Goal: Task Accomplishment & Management: Manage account settings

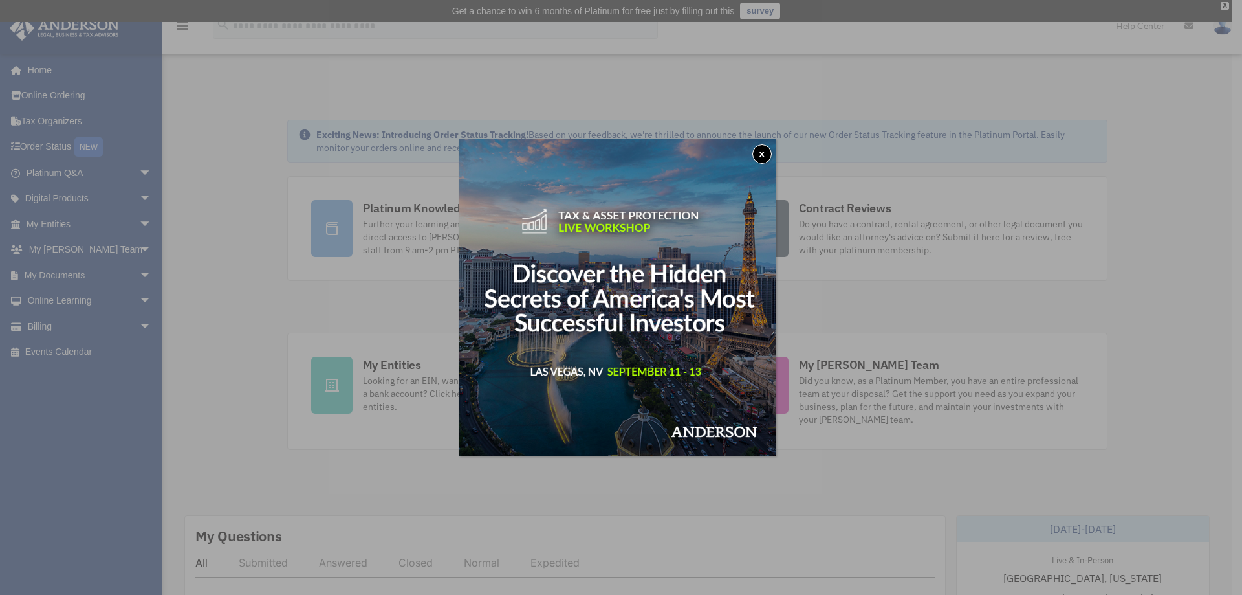
click at [770, 155] on button "x" at bounding box center [761, 153] width 19 height 19
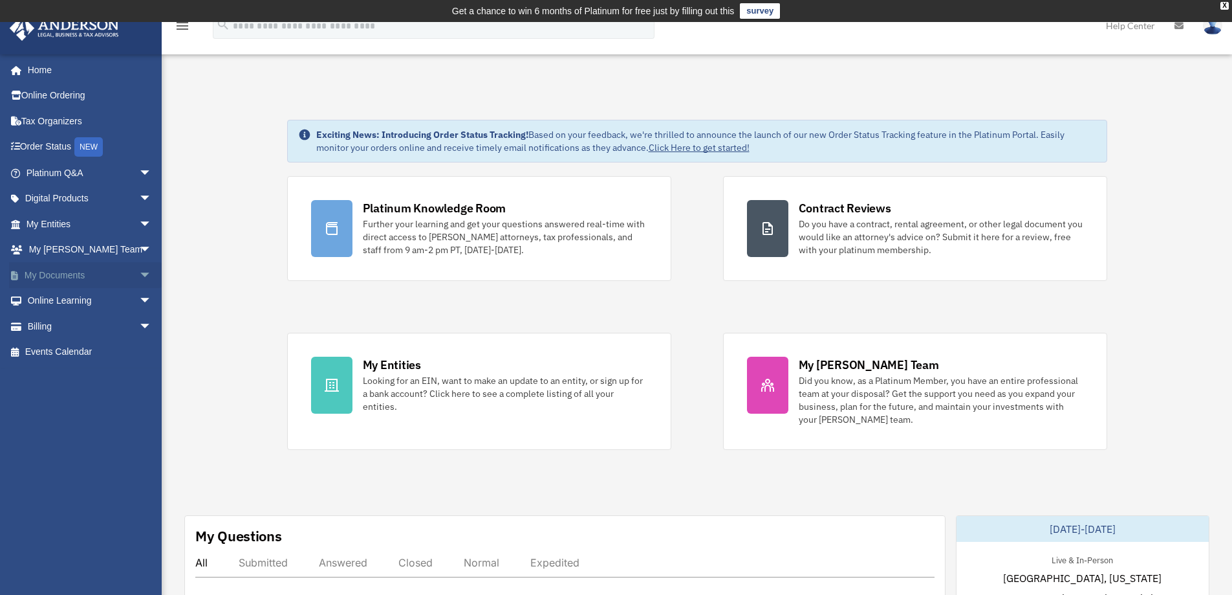
click at [53, 272] on link "My Documents arrow_drop_down" at bounding box center [90, 275] width 162 height 26
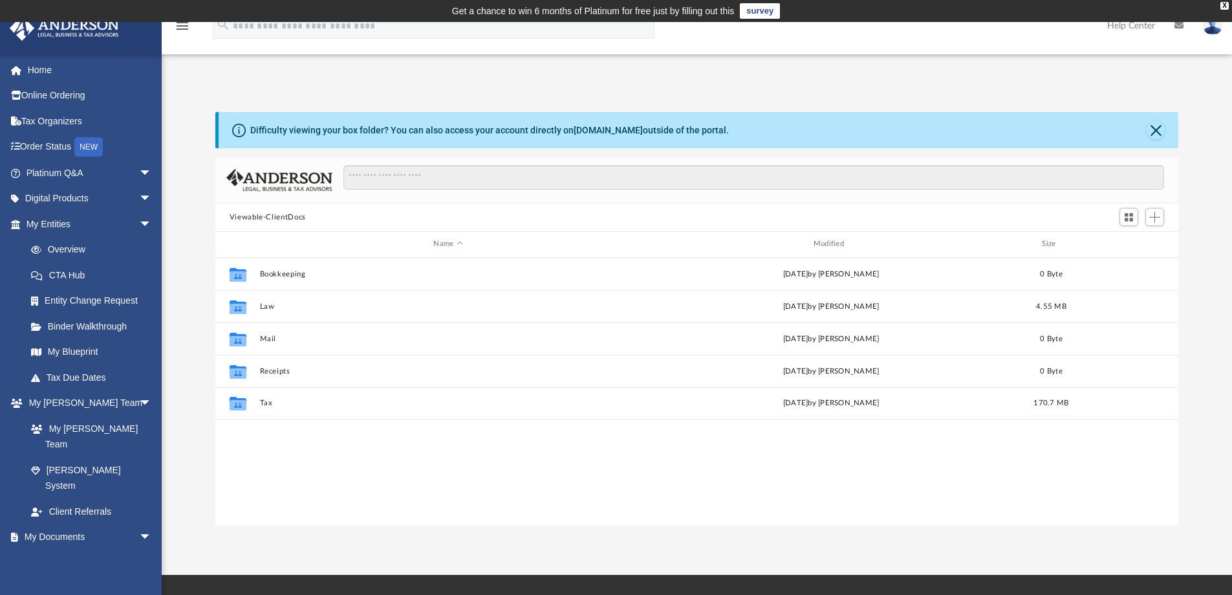
scroll to position [285, 954]
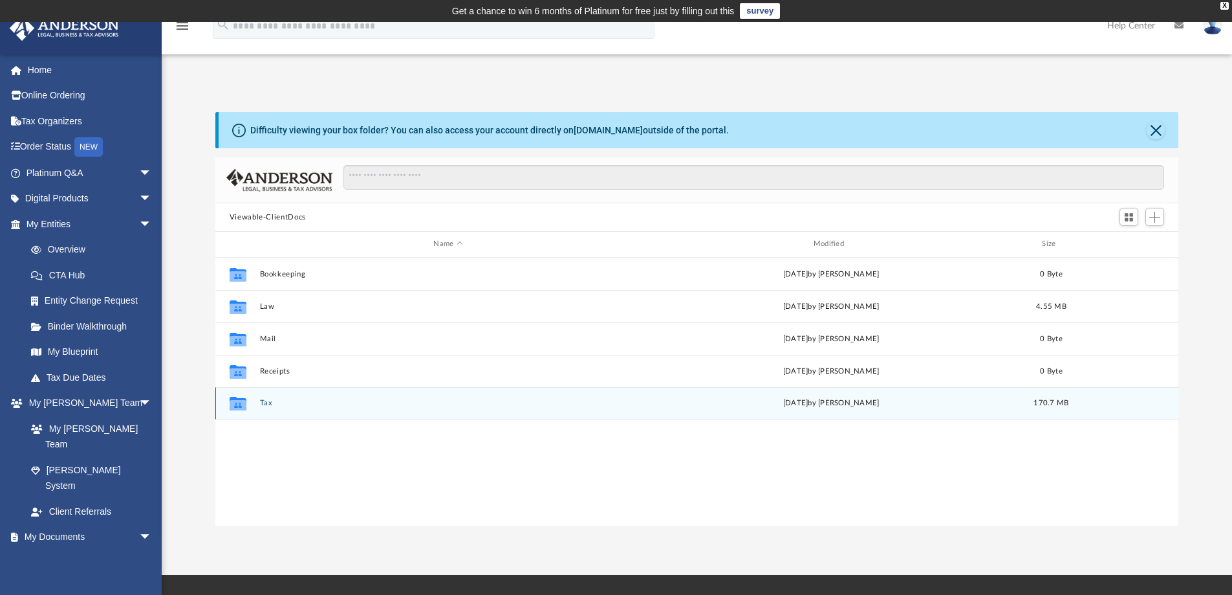
click at [268, 402] on button "Tax" at bounding box center [447, 403] width 377 height 8
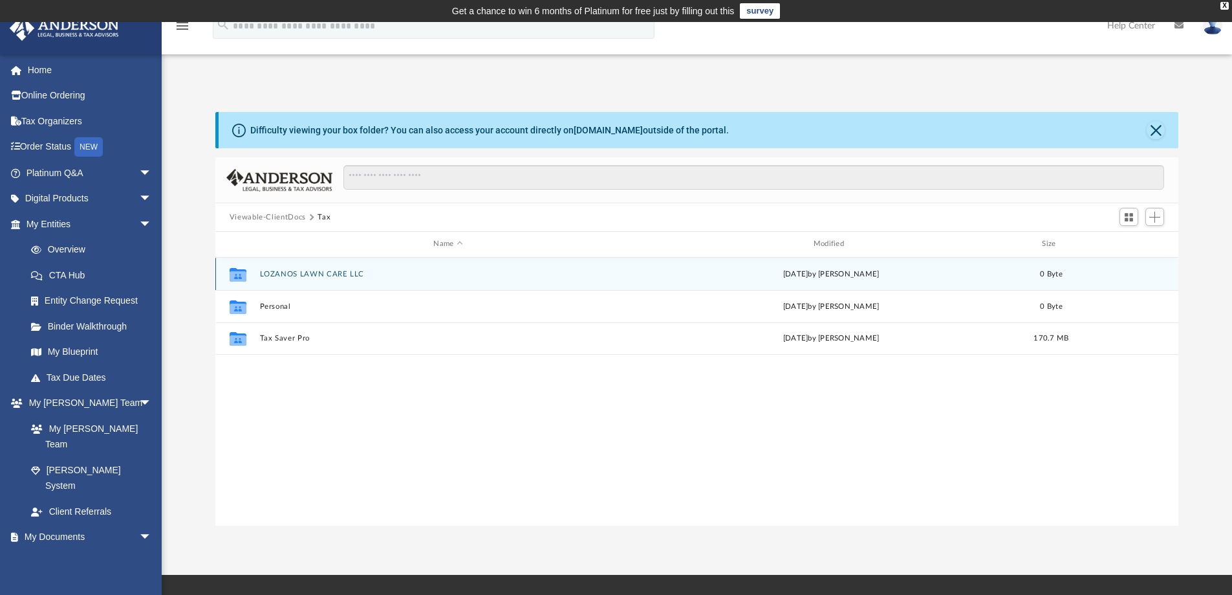
click at [276, 271] on button "LOZANOS LAWN CARE LLC" at bounding box center [447, 274] width 377 height 8
click at [276, 271] on button "2024" at bounding box center [447, 273] width 377 height 8
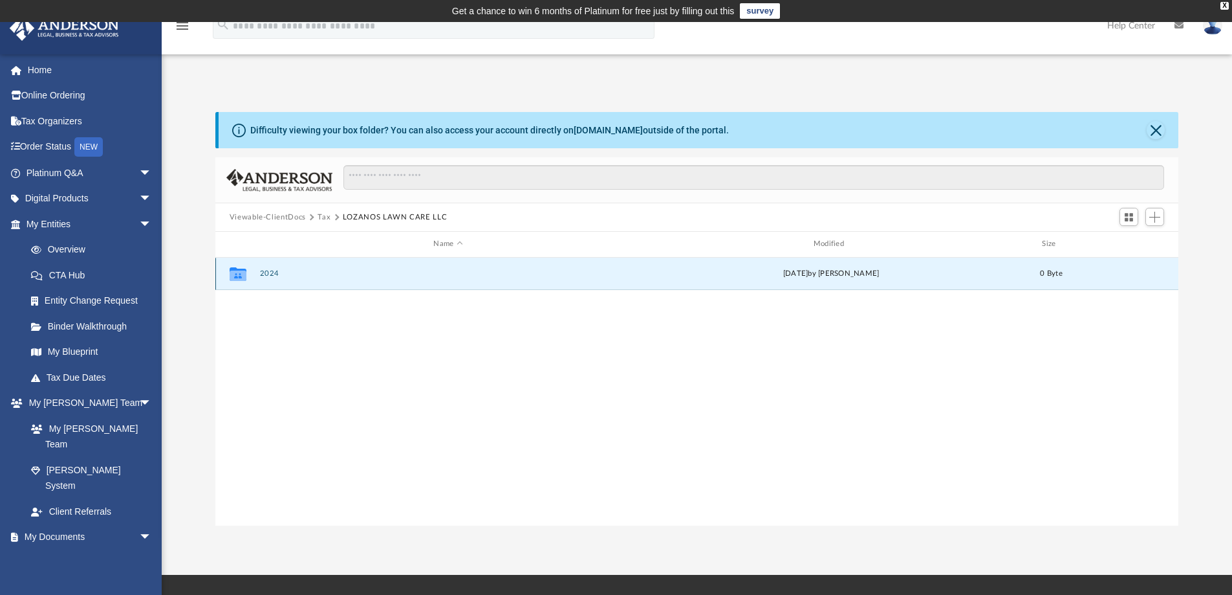
click at [276, 271] on button "2024" at bounding box center [447, 273] width 377 height 8
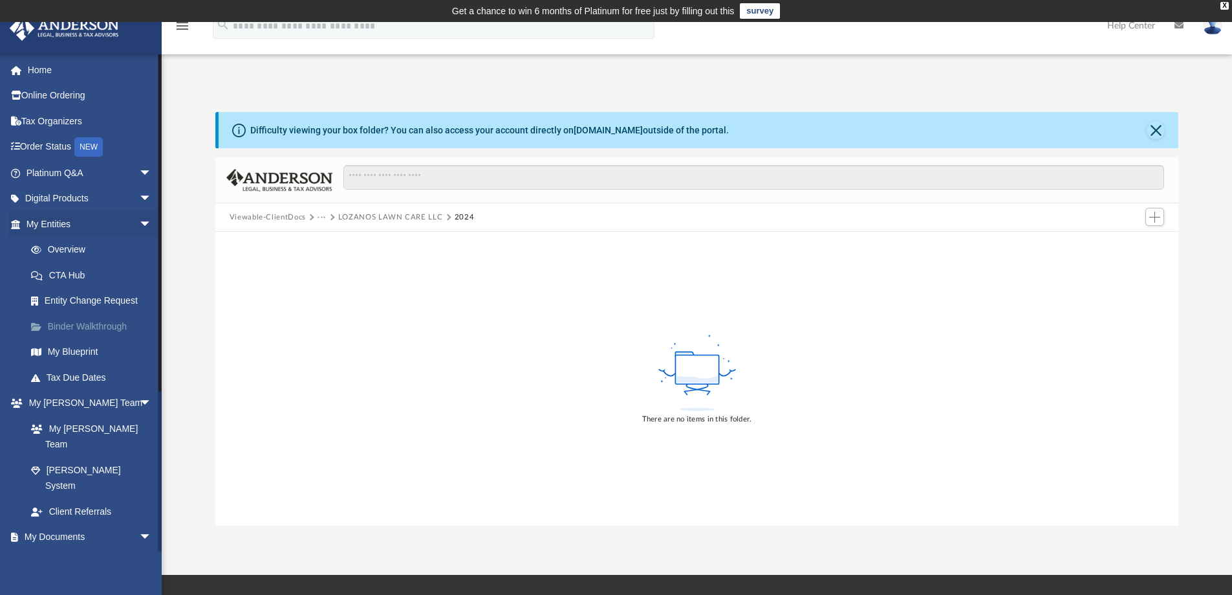
click at [110, 329] on link "Binder Walkthrough" at bounding box center [94, 326] width 153 height 26
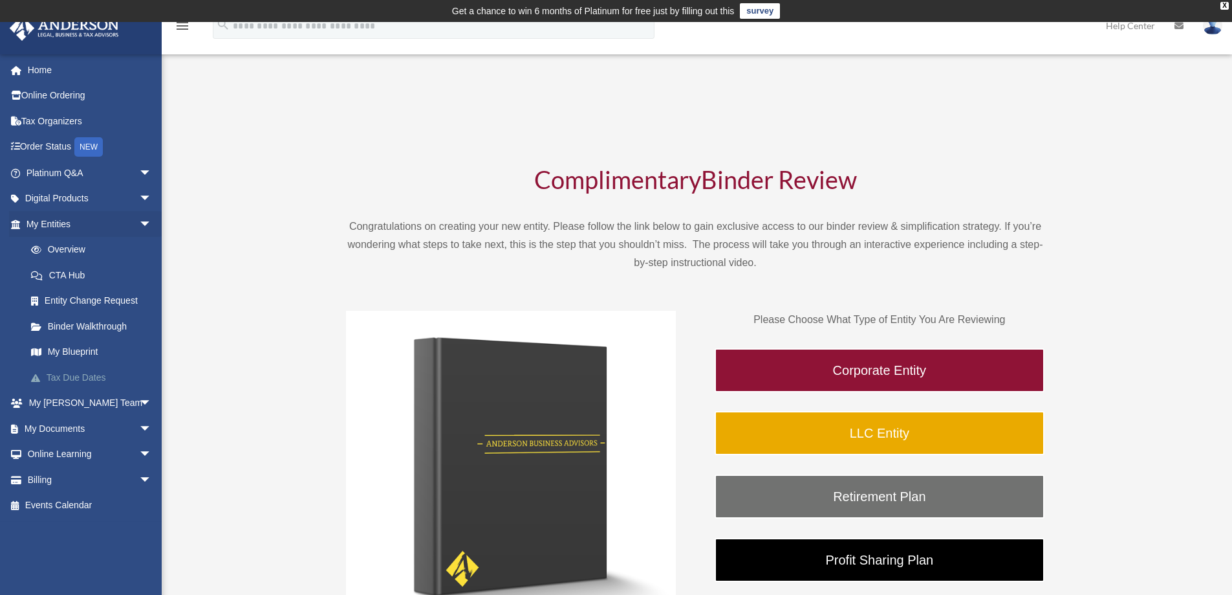
click at [89, 377] on link "Tax Due Dates" at bounding box center [94, 377] width 153 height 26
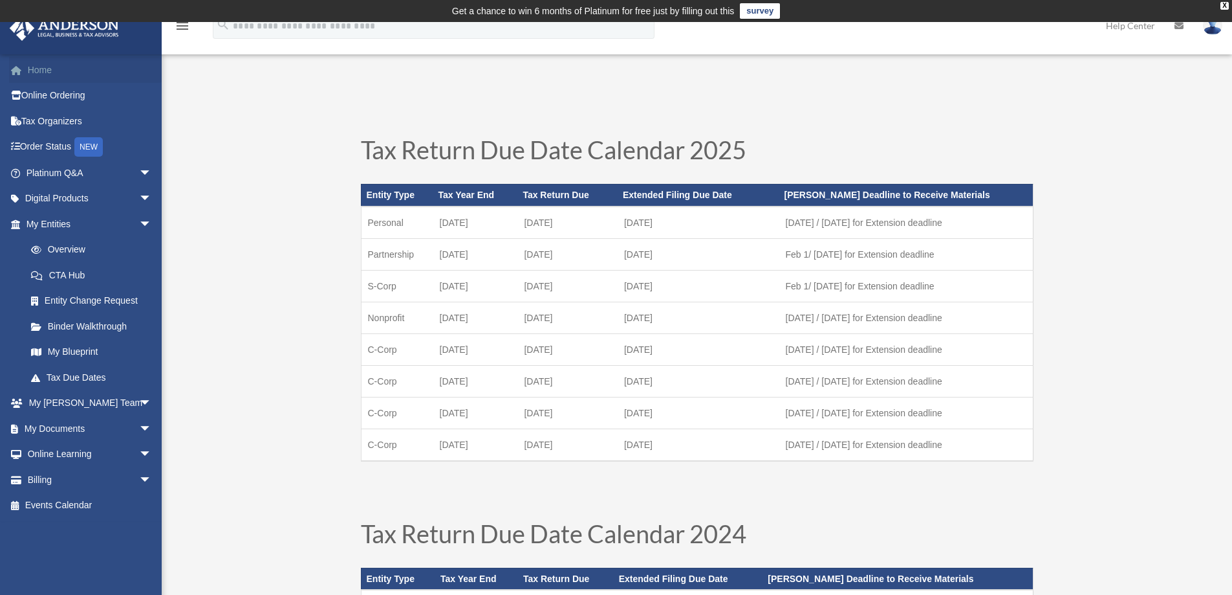
click at [42, 67] on link "Home" at bounding box center [90, 70] width 162 height 26
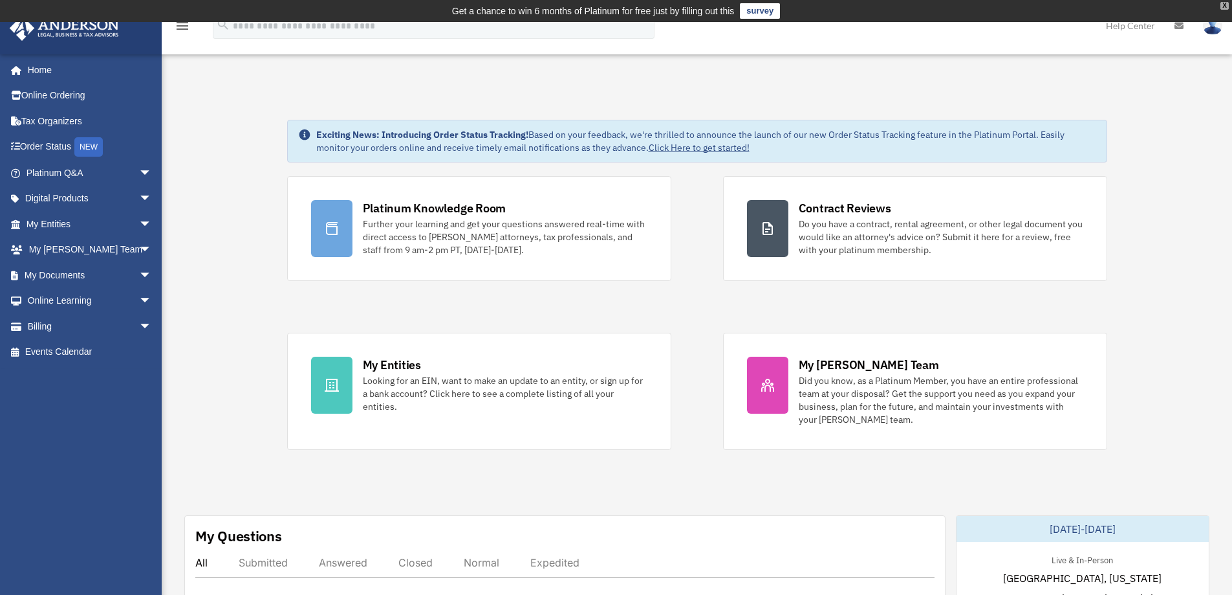
click at [1223, 2] on div "X" at bounding box center [1225, 6] width 8 height 8
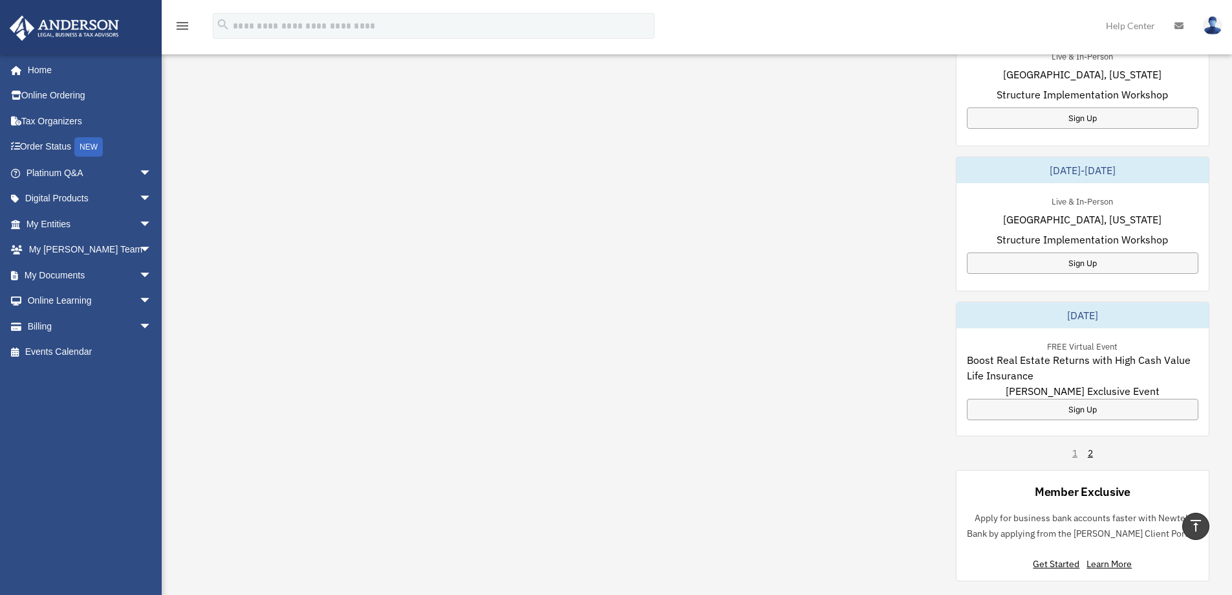
scroll to position [647, 0]
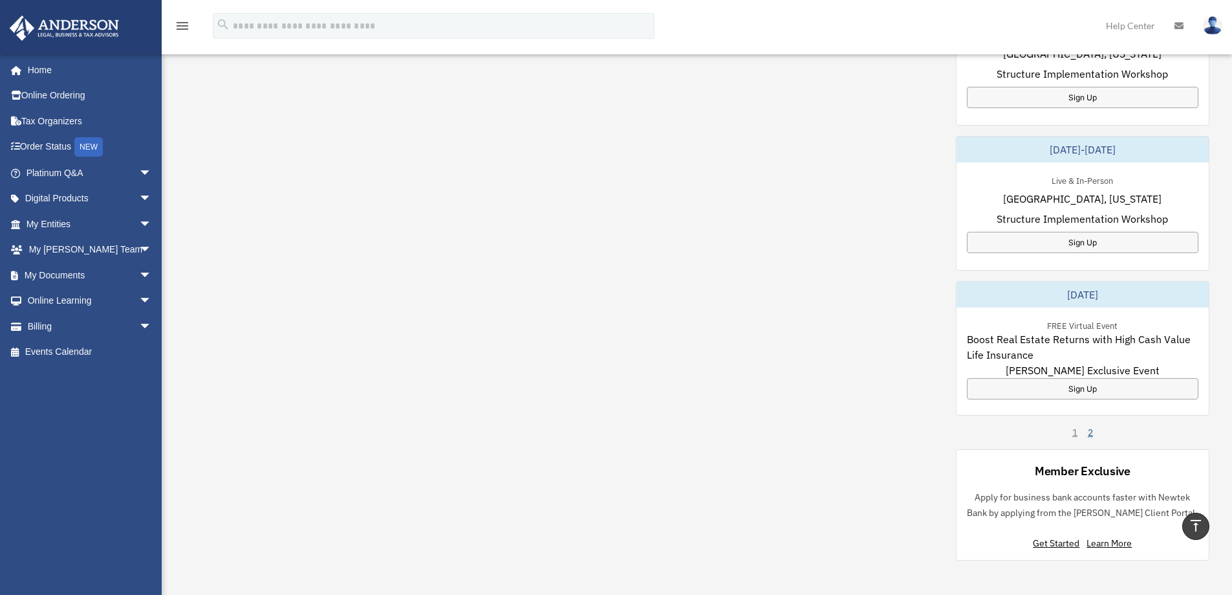
click at [1092, 433] on link "2" at bounding box center [1090, 432] width 5 height 13
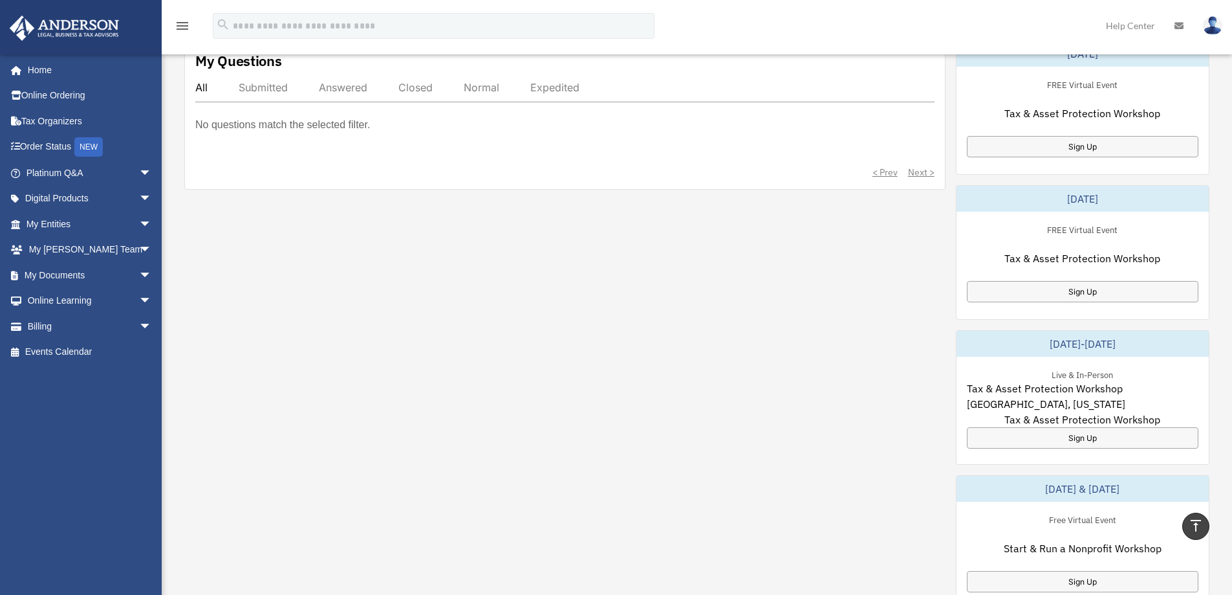
scroll to position [388, 0]
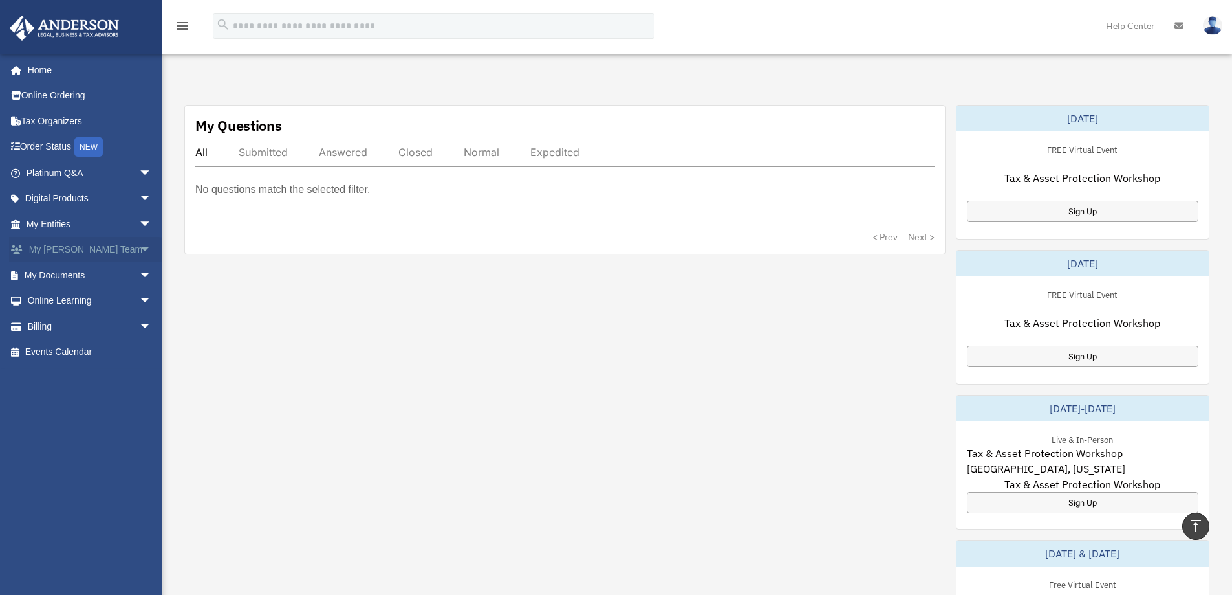
click at [51, 254] on link "My Anderson Team arrow_drop_down" at bounding box center [90, 250] width 162 height 26
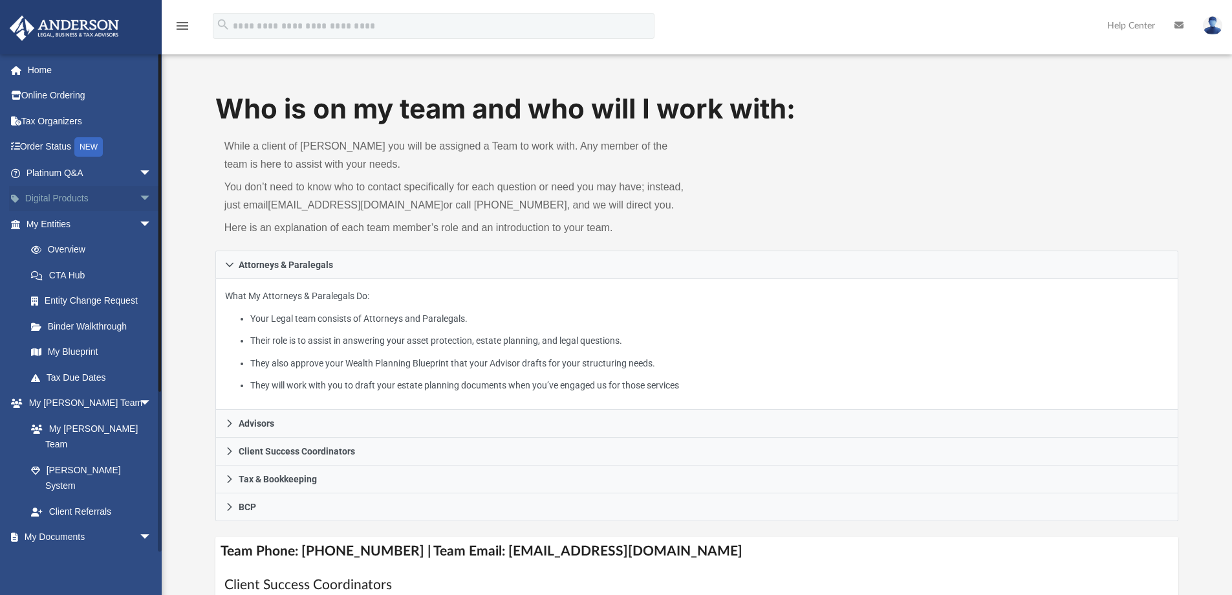
click at [139, 198] on span "arrow_drop_down" at bounding box center [152, 199] width 26 height 27
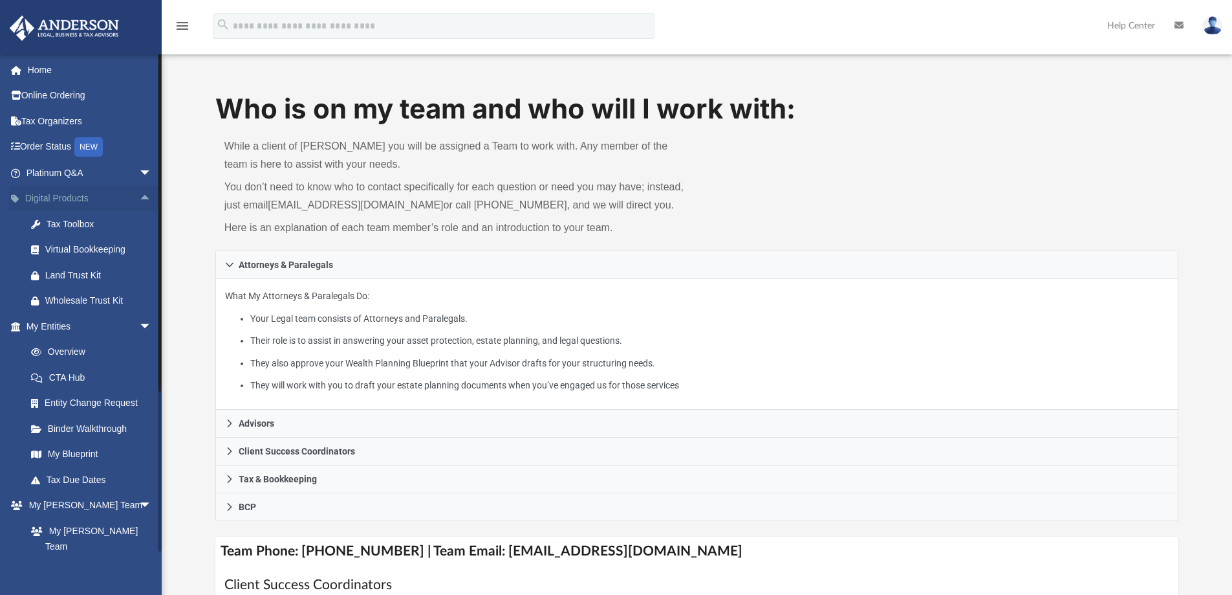
click at [139, 198] on span "arrow_drop_up" at bounding box center [152, 199] width 26 height 27
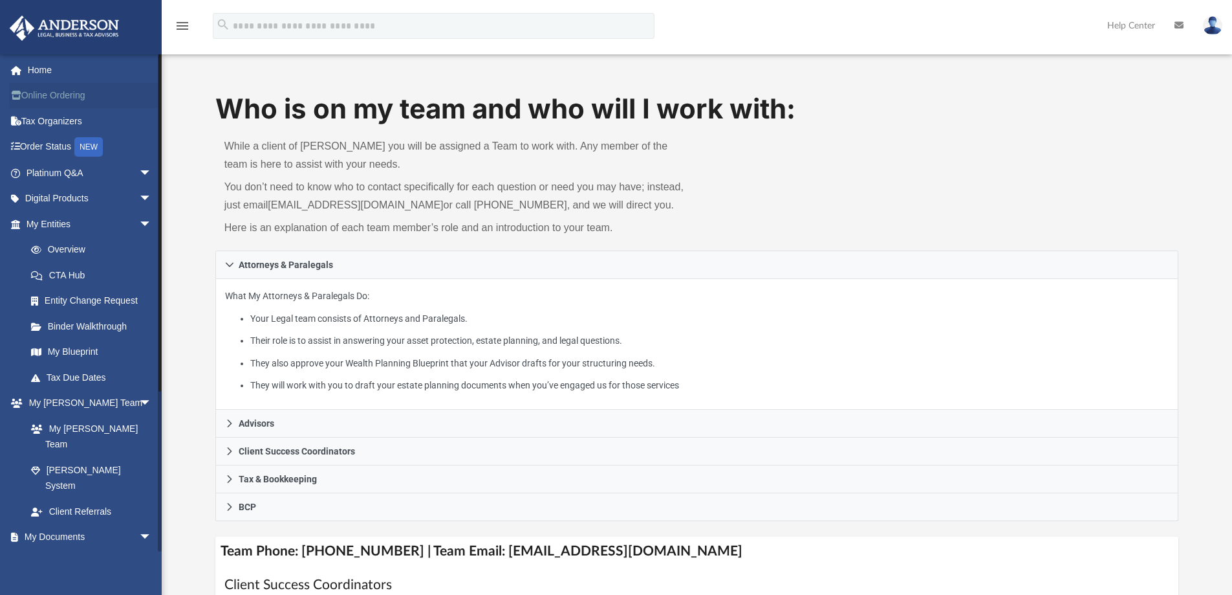
click at [48, 98] on link "Online Ordering" at bounding box center [90, 96] width 162 height 26
click at [1152, 27] on link "Help Center" at bounding box center [1131, 25] width 67 height 51
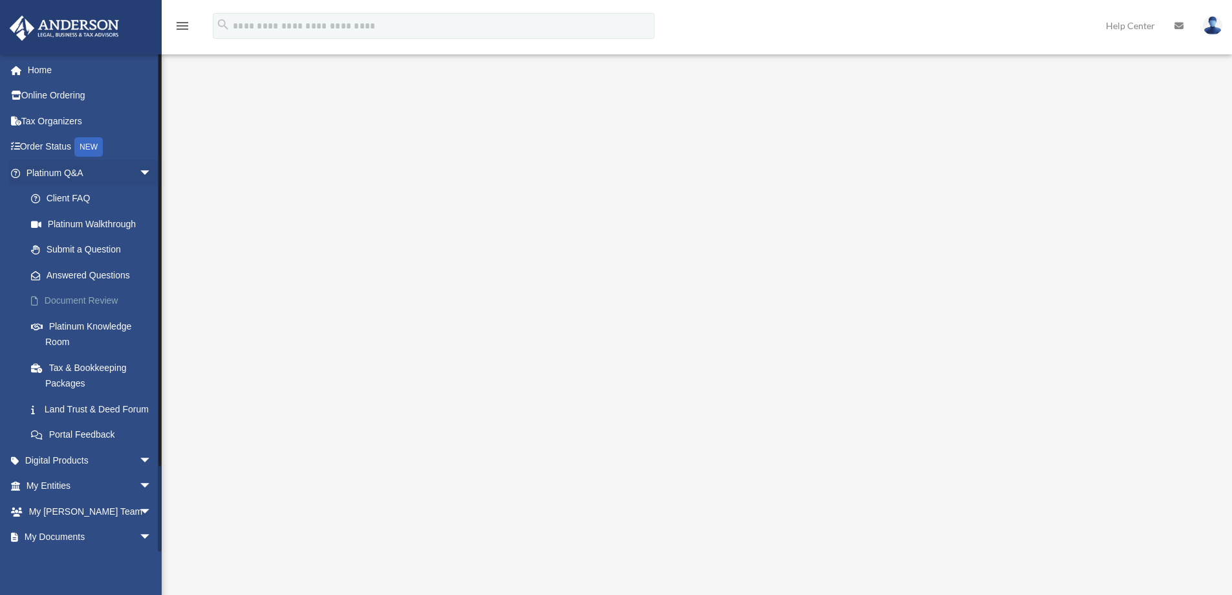
click at [93, 299] on link "Document Review" at bounding box center [94, 301] width 153 height 26
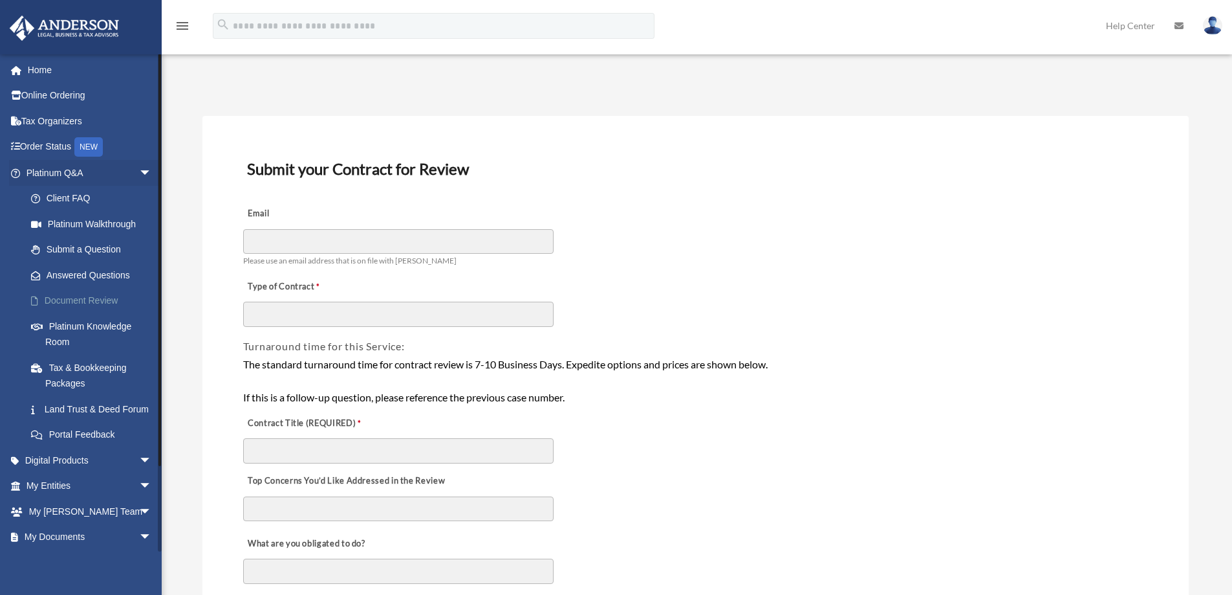
click at [58, 301] on link "Document Review" at bounding box center [94, 301] width 153 height 26
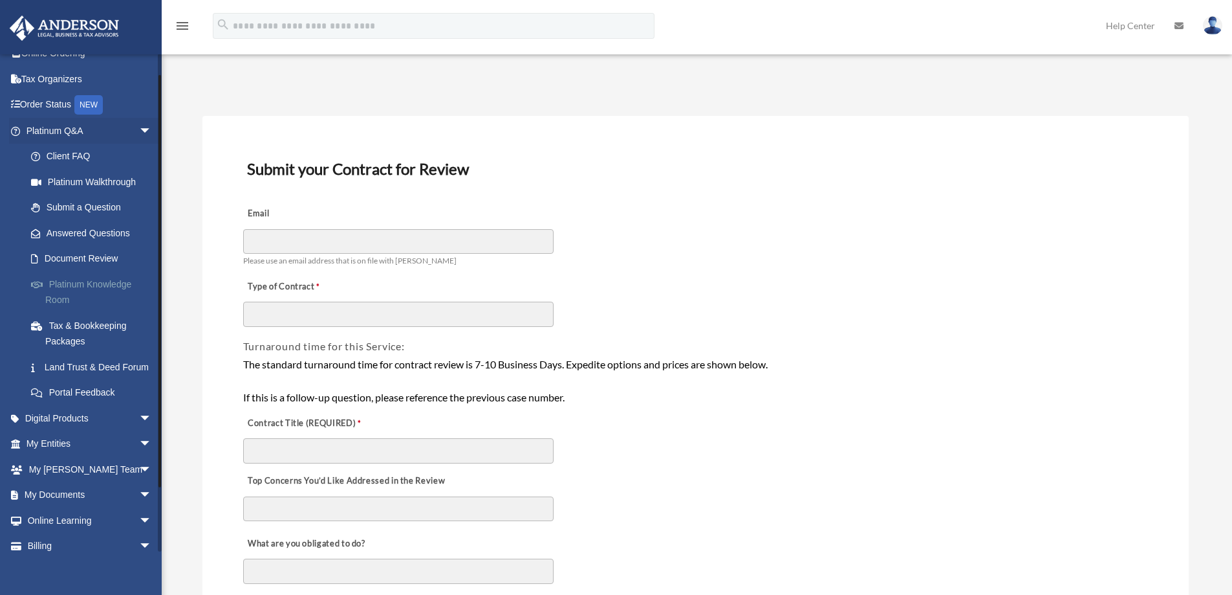
scroll to position [94, 0]
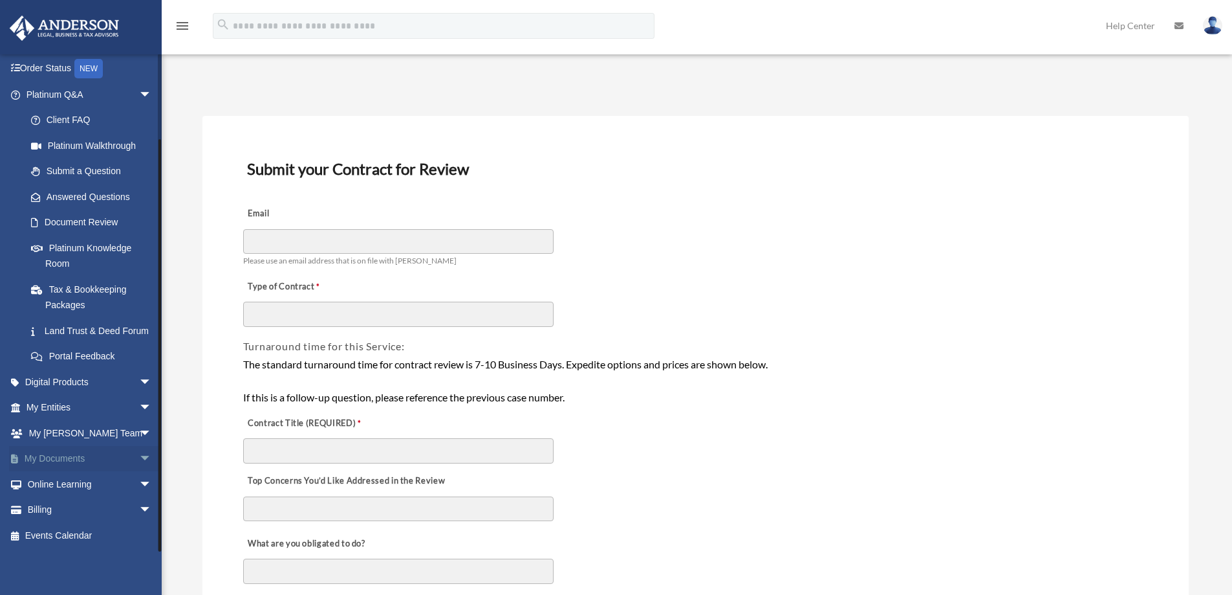
click at [55, 462] on link "My Documents arrow_drop_down" at bounding box center [90, 459] width 162 height 26
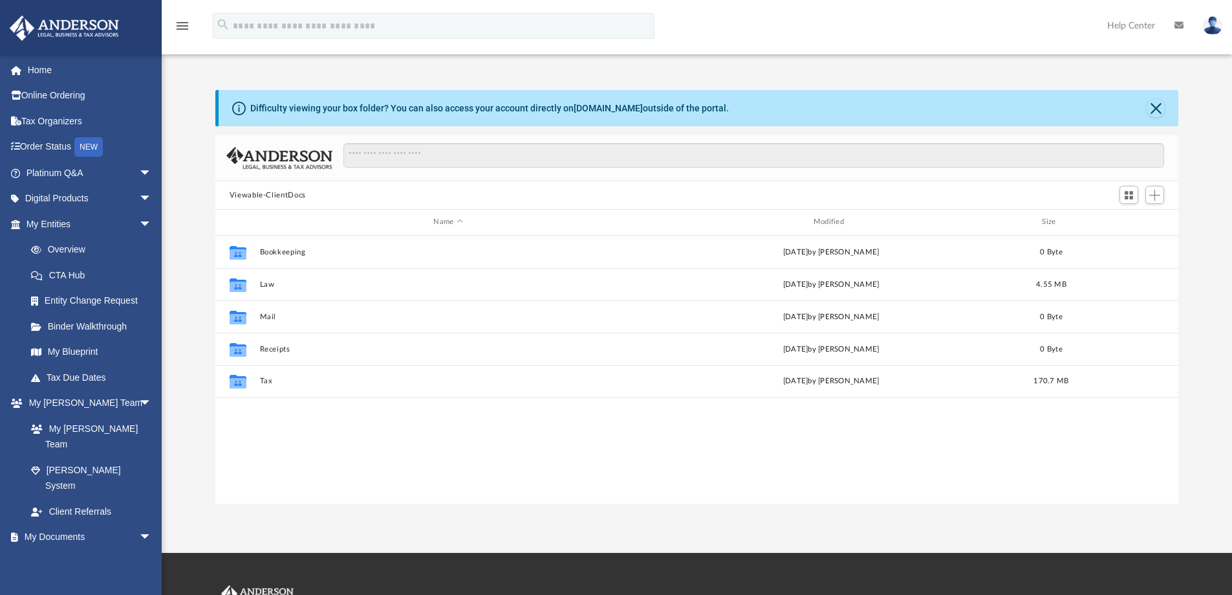
scroll to position [285, 954]
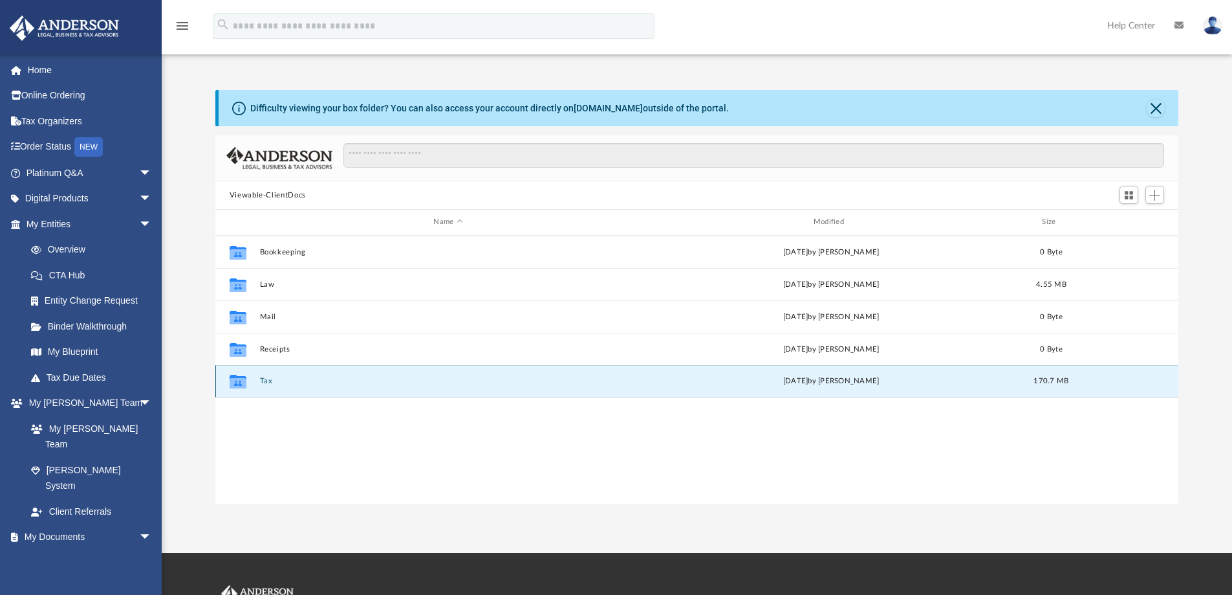
click at [263, 383] on button "Tax" at bounding box center [447, 381] width 377 height 8
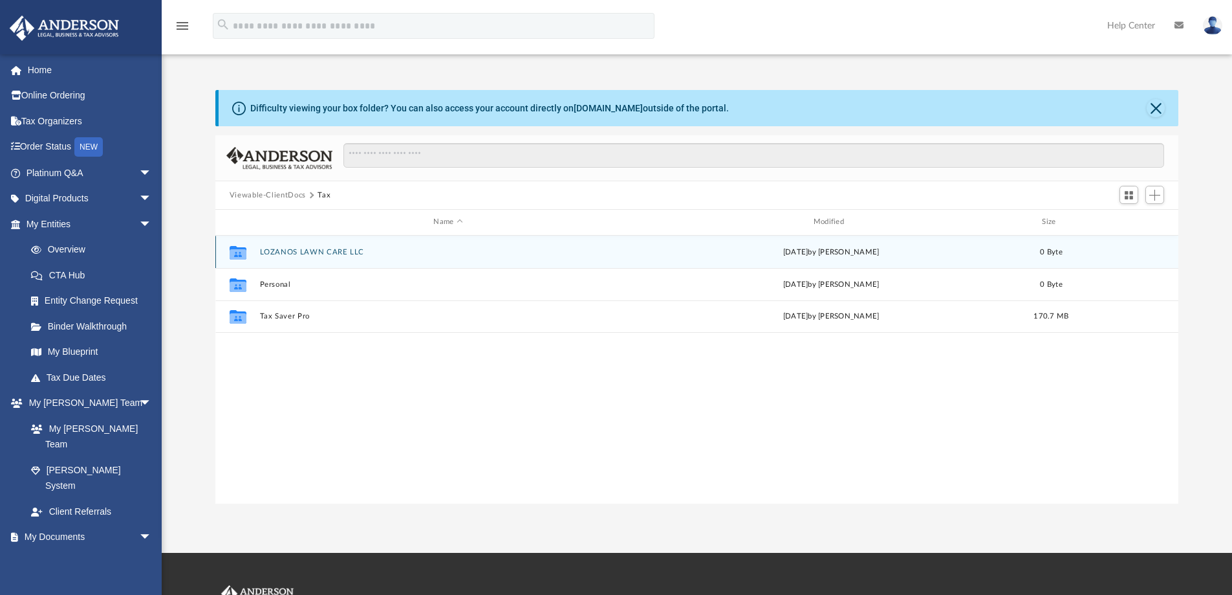
click at [292, 254] on button "LOZANOS LAWN CARE LLC" at bounding box center [447, 252] width 377 height 8
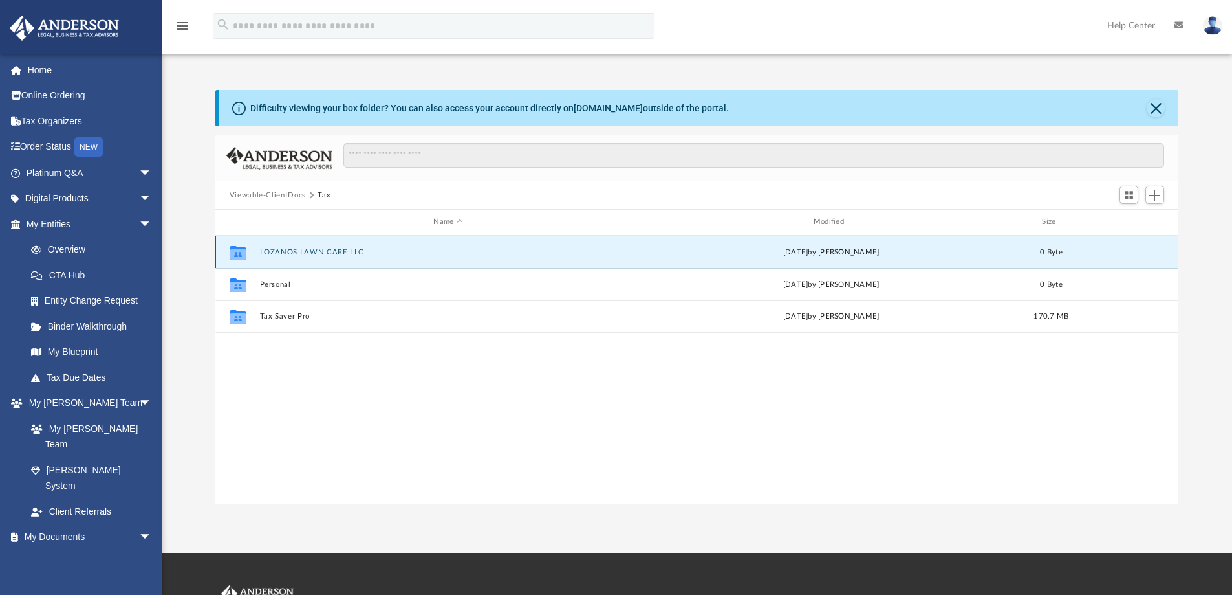
click at [292, 254] on button "LOZANOS LAWN CARE LLC" at bounding box center [447, 252] width 377 height 8
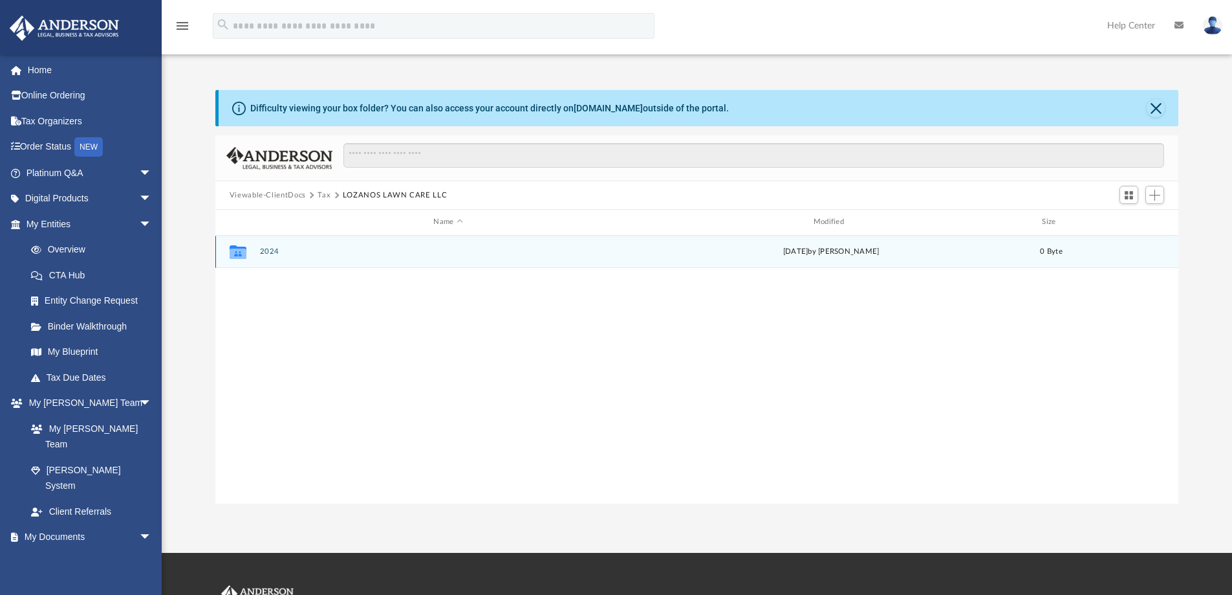
click at [292, 254] on button "2024" at bounding box center [447, 251] width 377 height 8
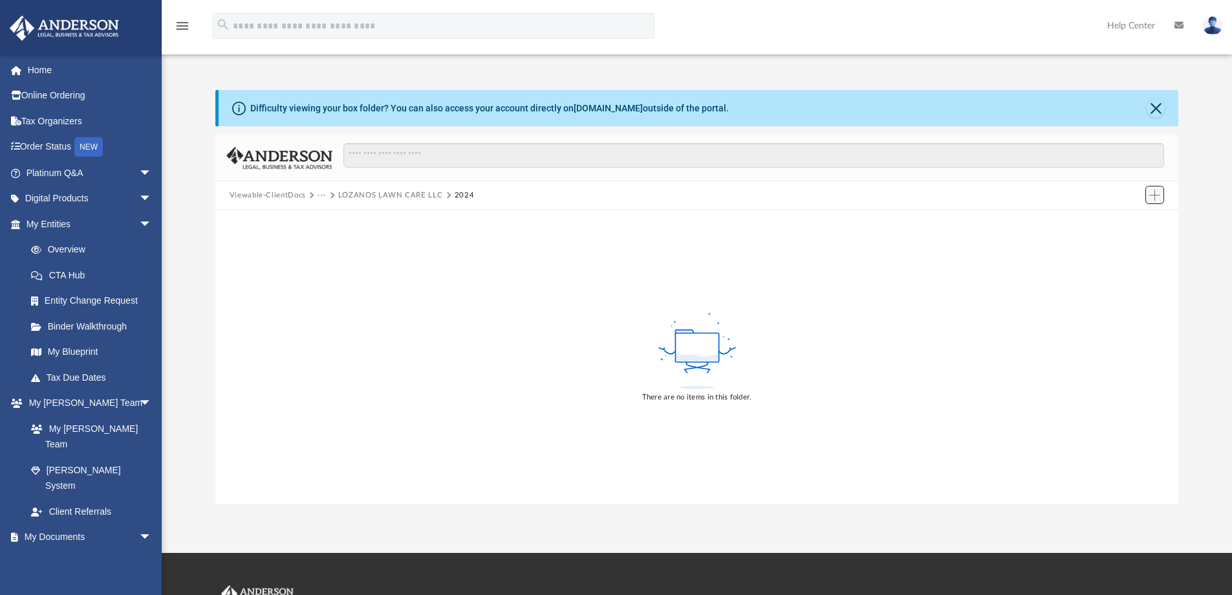
click at [1155, 199] on span "Add" at bounding box center [1155, 195] width 11 height 11
click at [1129, 223] on li "Upload" at bounding box center [1136, 221] width 41 height 14
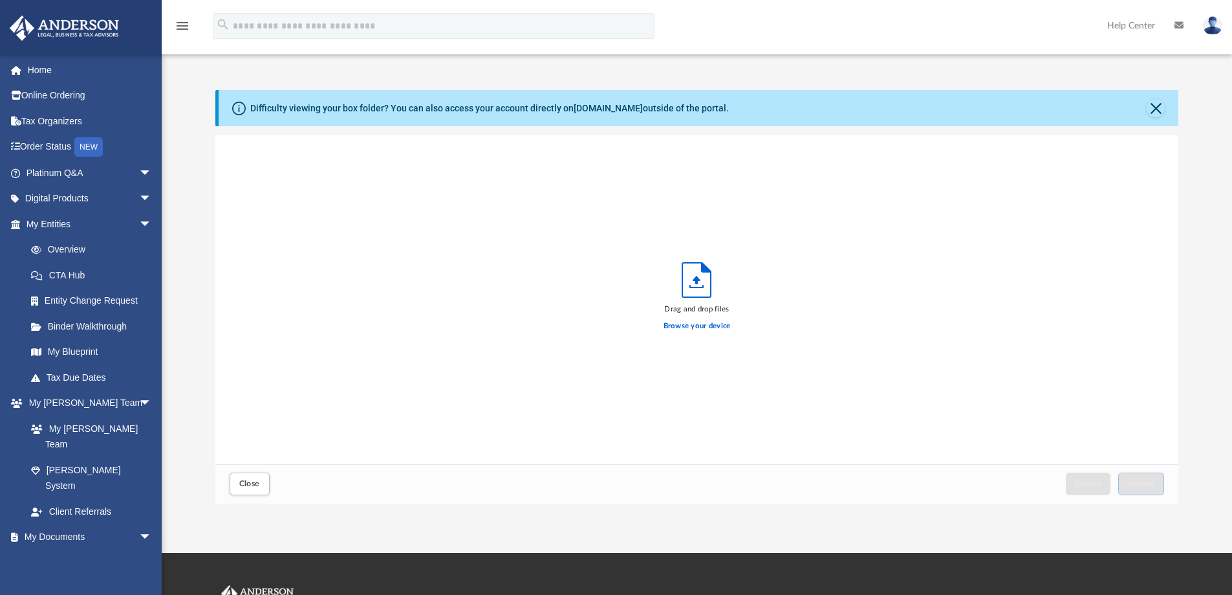
scroll to position [318, 954]
click at [694, 294] on icon "Upload" at bounding box center [697, 280] width 28 height 34
click at [697, 327] on label "Browse your device" at bounding box center [697, 326] width 67 height 12
click at [0, 0] on input "Browse your device" at bounding box center [0, 0] width 0 height 0
click at [1157, 111] on button "Close" at bounding box center [1156, 108] width 18 height 18
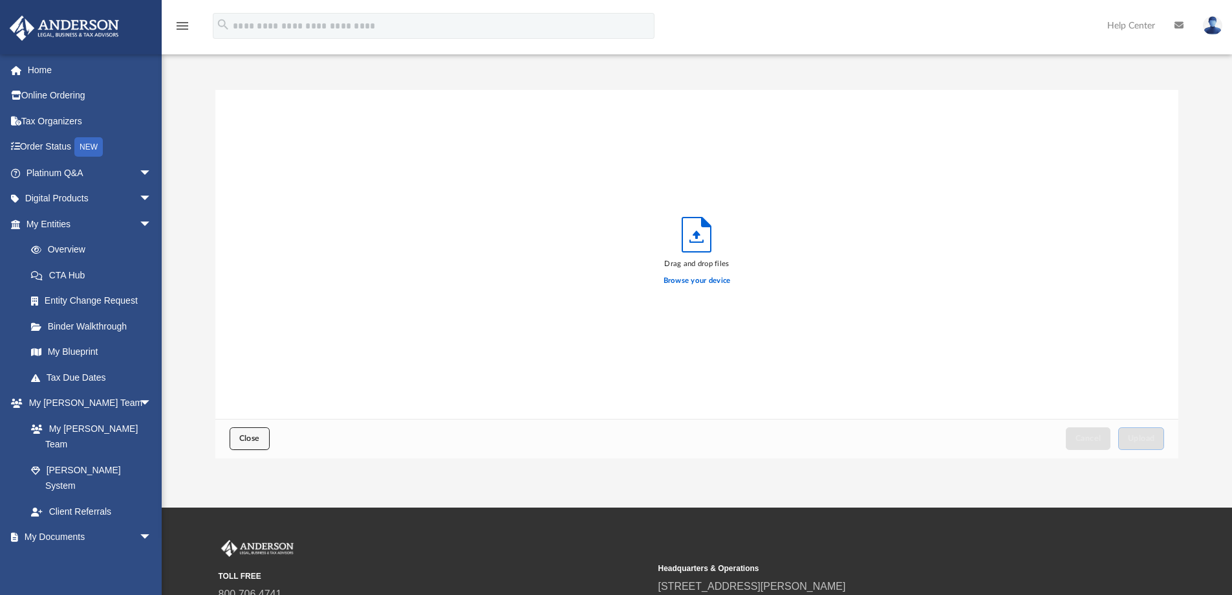
click at [253, 435] on span "Close" at bounding box center [249, 438] width 21 height 8
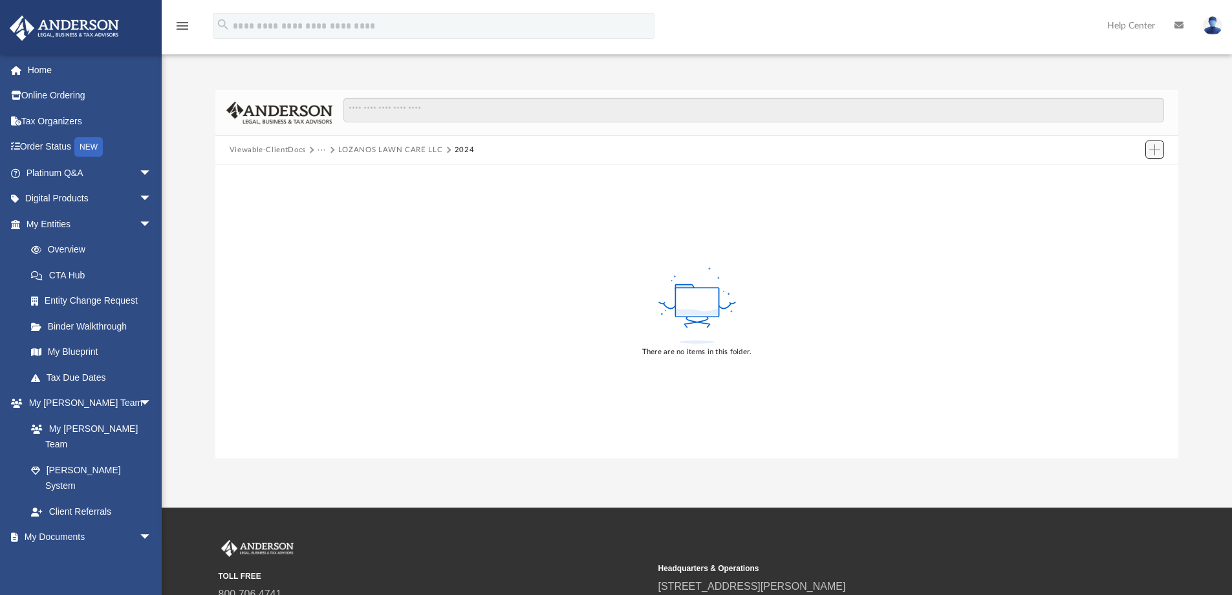
click at [1153, 155] on span "Add" at bounding box center [1155, 149] width 11 height 11
click at [1137, 199] on li "New Folder" at bounding box center [1136, 196] width 41 height 14
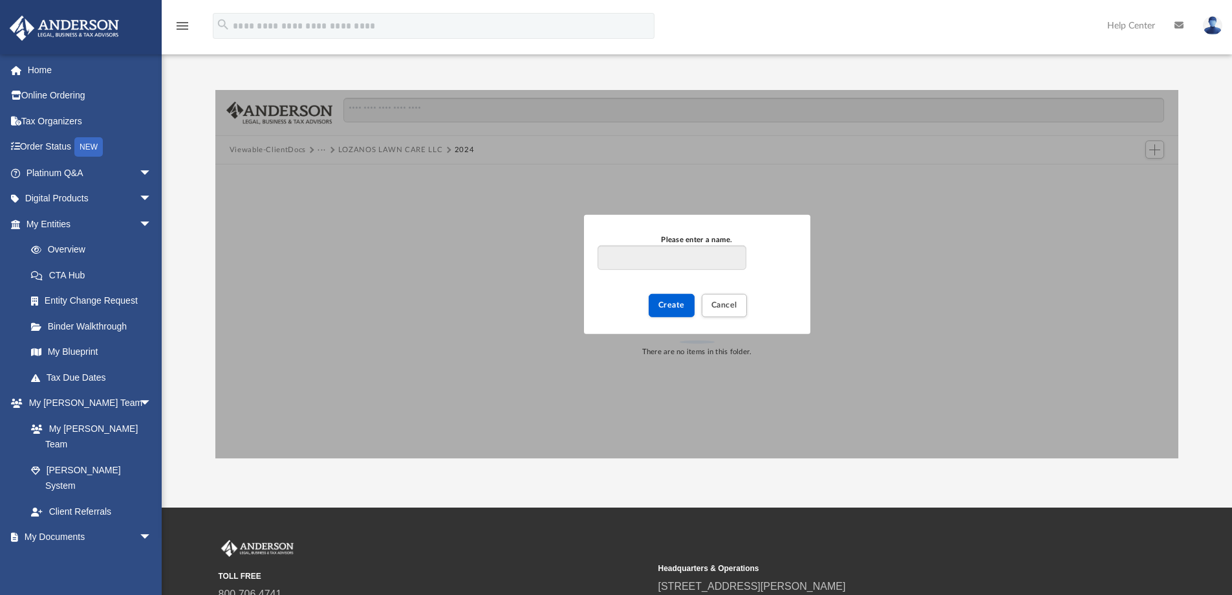
type input "*"
click at [644, 256] on input "**********" at bounding box center [672, 257] width 148 height 25
type input "**********"
click at [666, 311] on button "Create" at bounding box center [672, 305] width 46 height 23
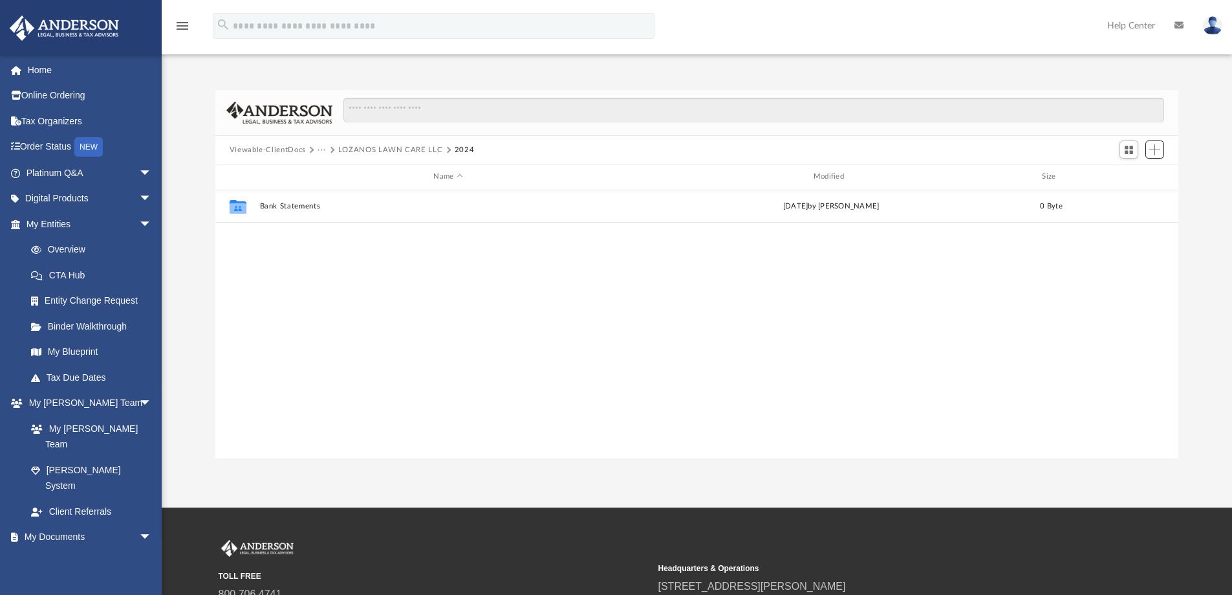
scroll to position [285, 954]
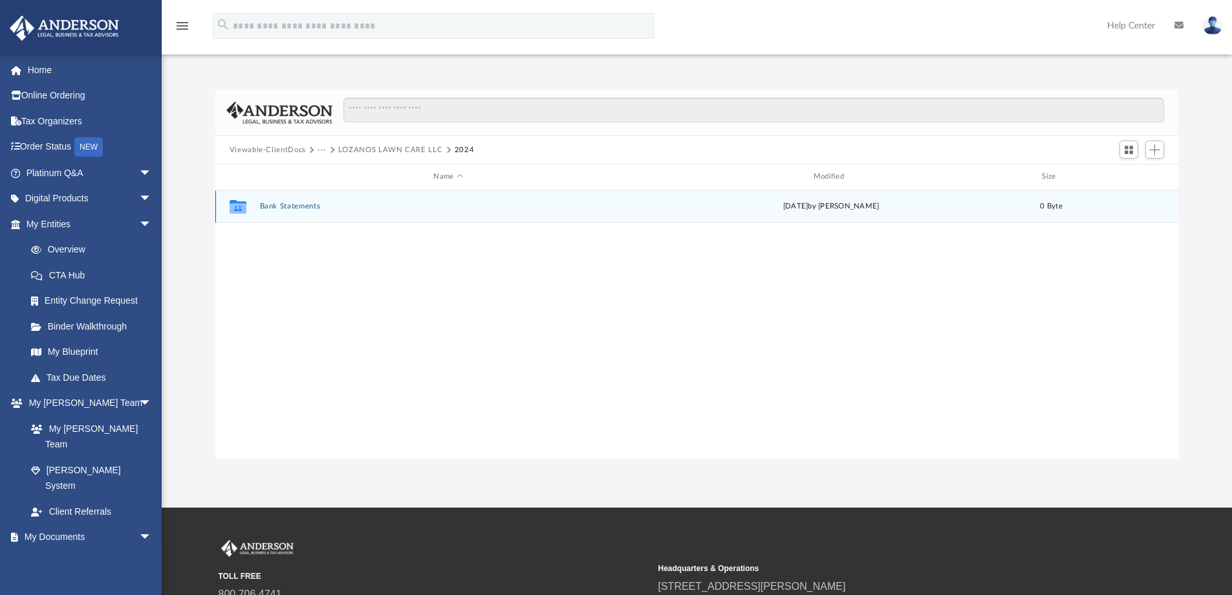
click at [303, 207] on button "Bank Statements" at bounding box center [447, 206] width 377 height 8
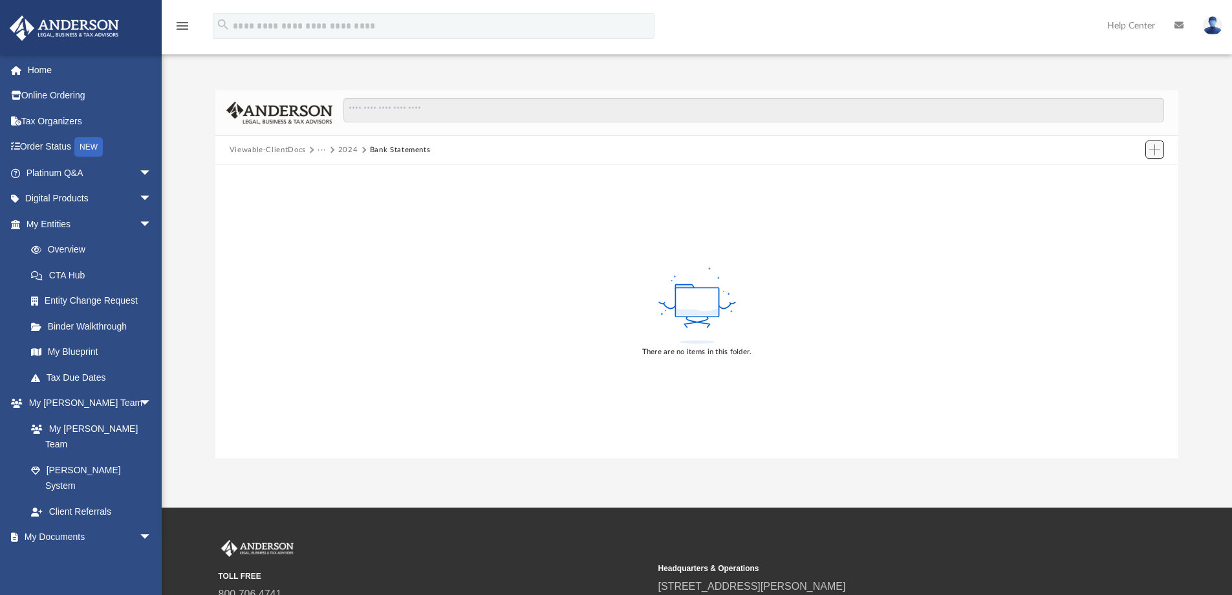
click at [1151, 149] on span "Add" at bounding box center [1155, 149] width 11 height 11
click at [1125, 177] on li "Upload" at bounding box center [1136, 176] width 41 height 14
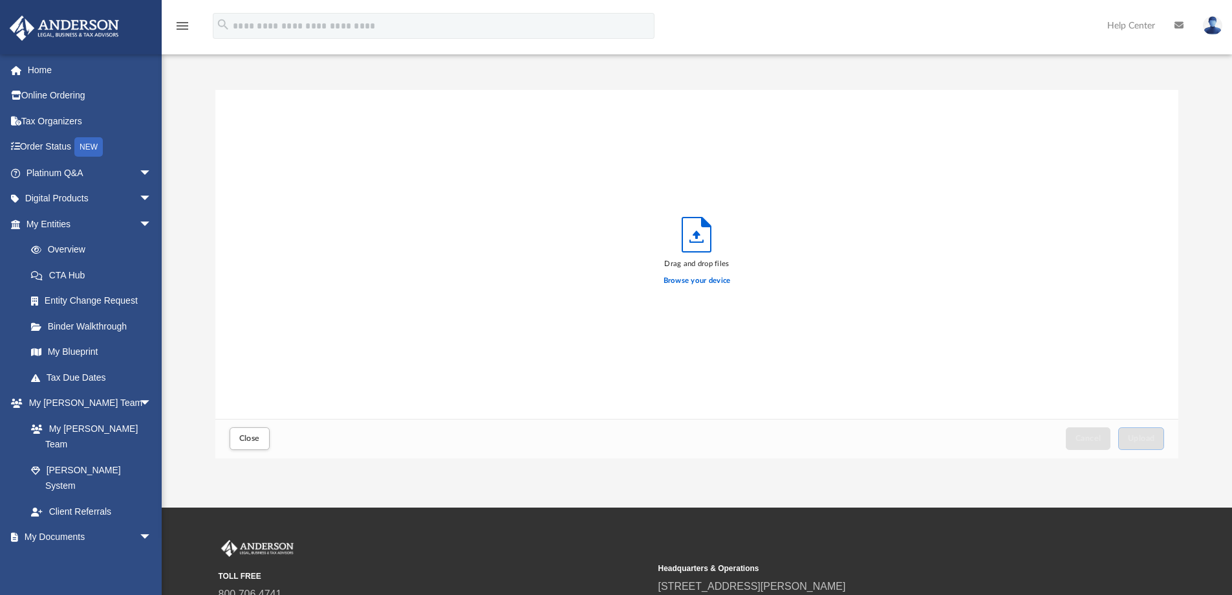
scroll to position [318, 954]
click at [703, 283] on label "Browse your device" at bounding box center [697, 281] width 67 height 12
click at [0, 0] on input "Browse your device" at bounding box center [0, 0] width 0 height 0
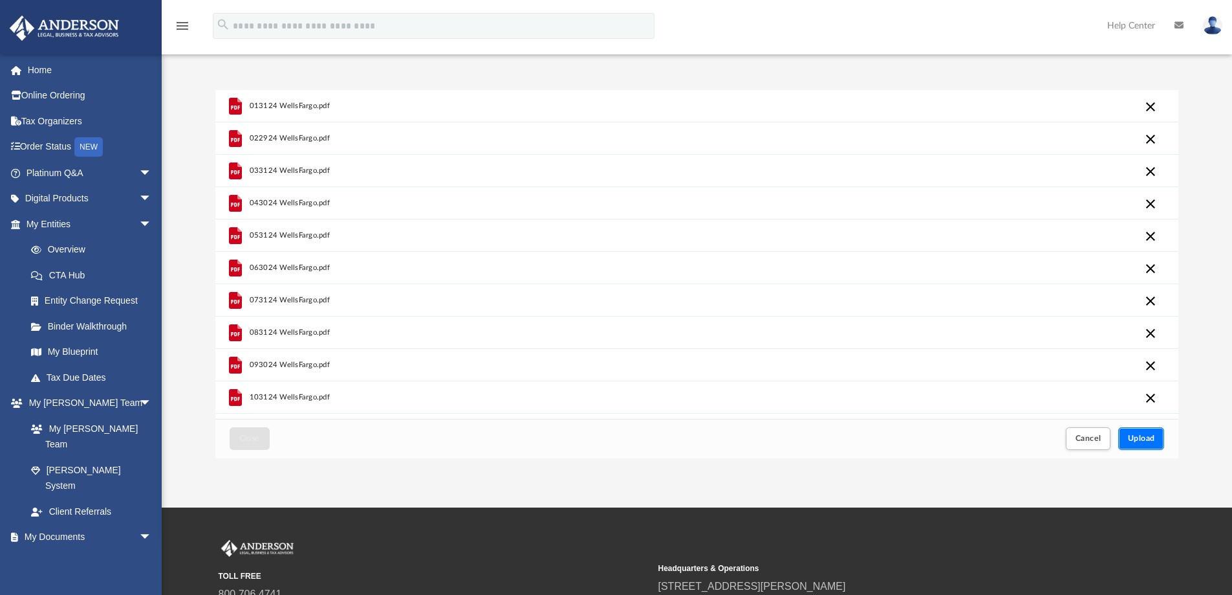
click at [1147, 441] on span "Upload" at bounding box center [1141, 438] width 27 height 8
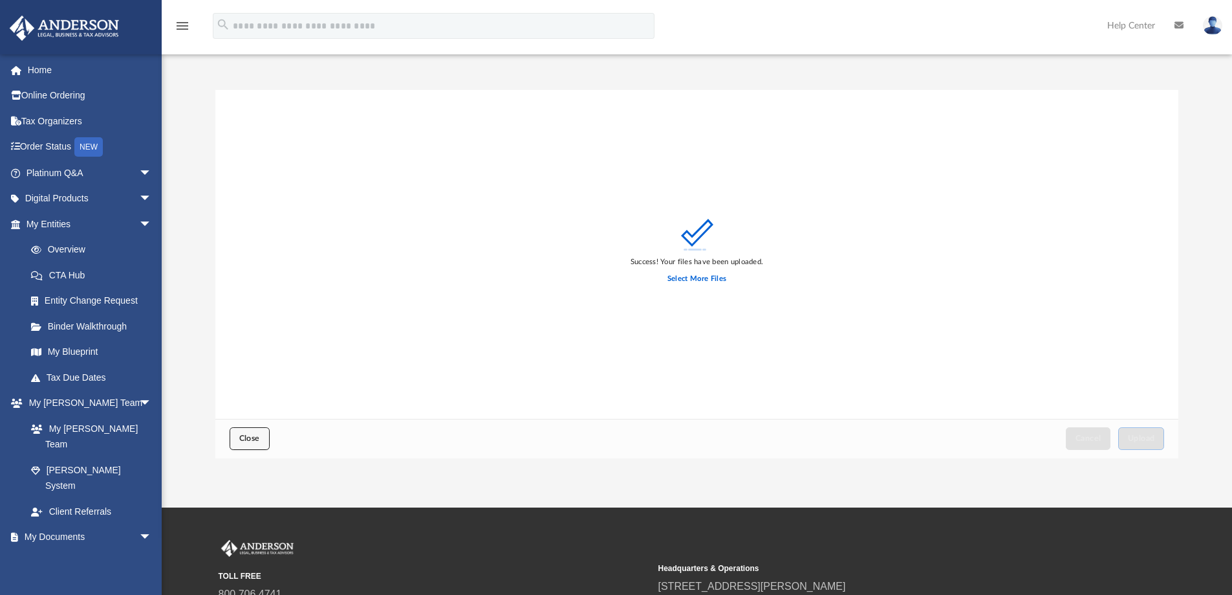
click at [254, 433] on button "Close" at bounding box center [250, 438] width 40 height 23
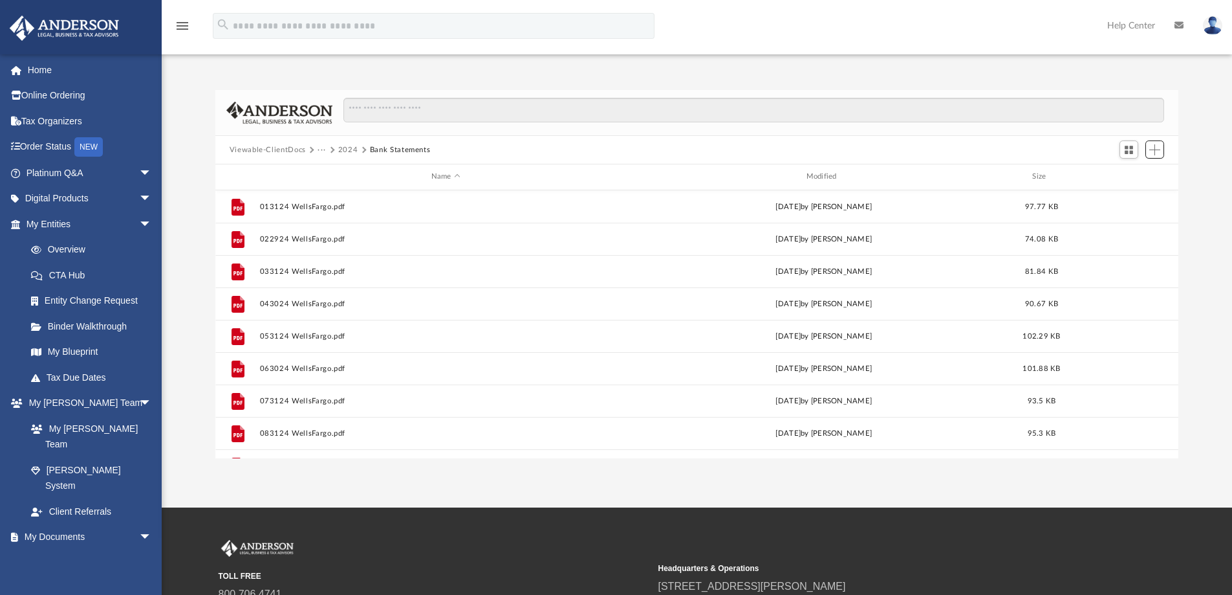
scroll to position [285, 954]
click at [278, 149] on button "Viewable-ClientDocs" at bounding box center [268, 150] width 76 height 12
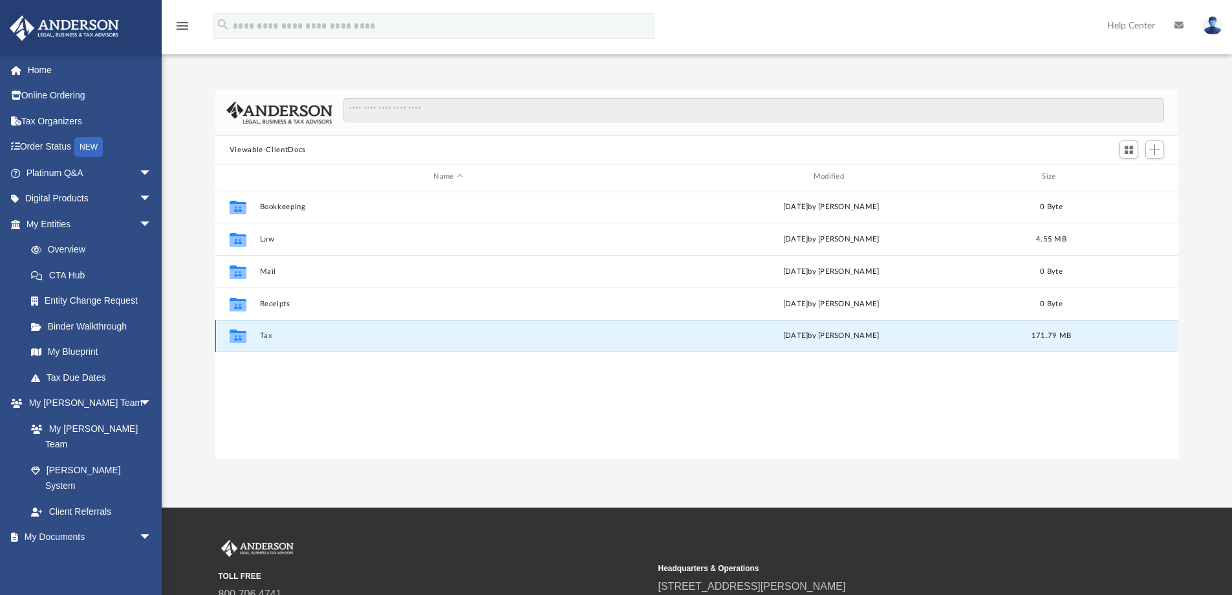
click at [272, 337] on button "Tax" at bounding box center [447, 335] width 377 height 8
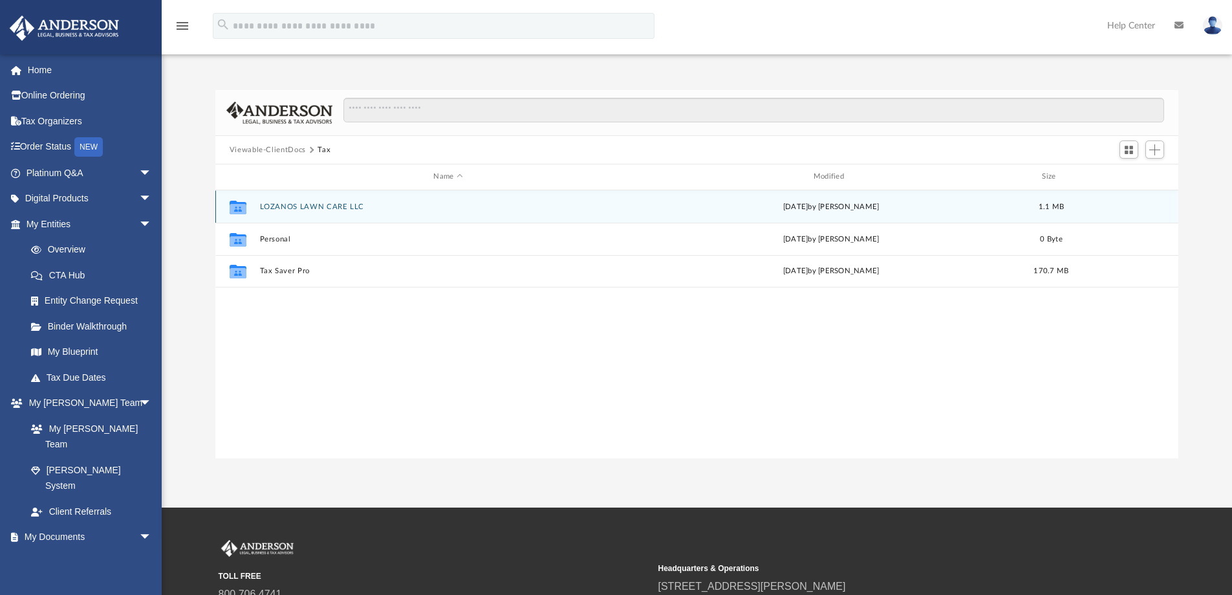
click at [313, 208] on button "LOZANOS LAWN CARE LLC" at bounding box center [447, 207] width 377 height 8
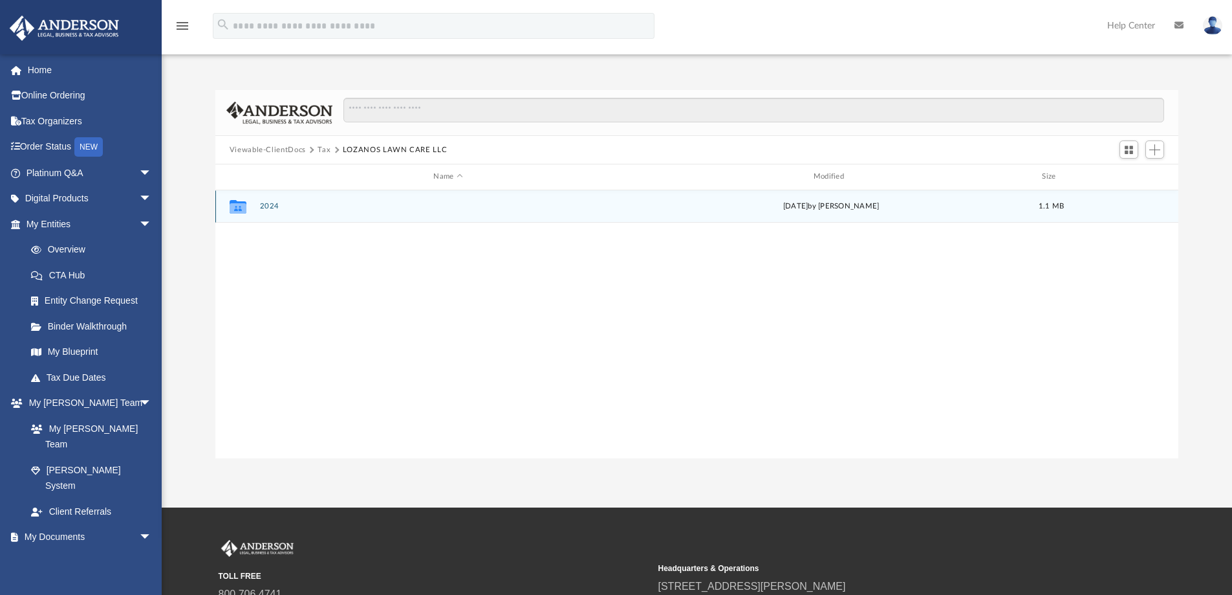
click at [313, 208] on button "2024" at bounding box center [447, 206] width 377 height 8
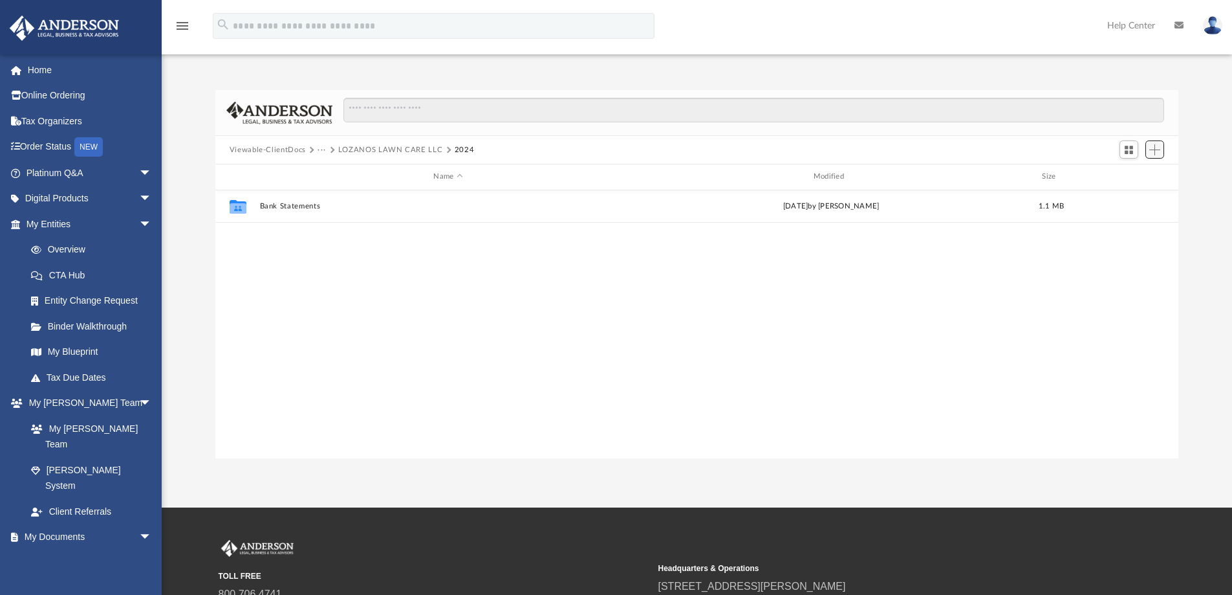
click at [1158, 152] on span "Add" at bounding box center [1155, 149] width 11 height 11
click at [1142, 197] on li "New Folder" at bounding box center [1136, 196] width 41 height 14
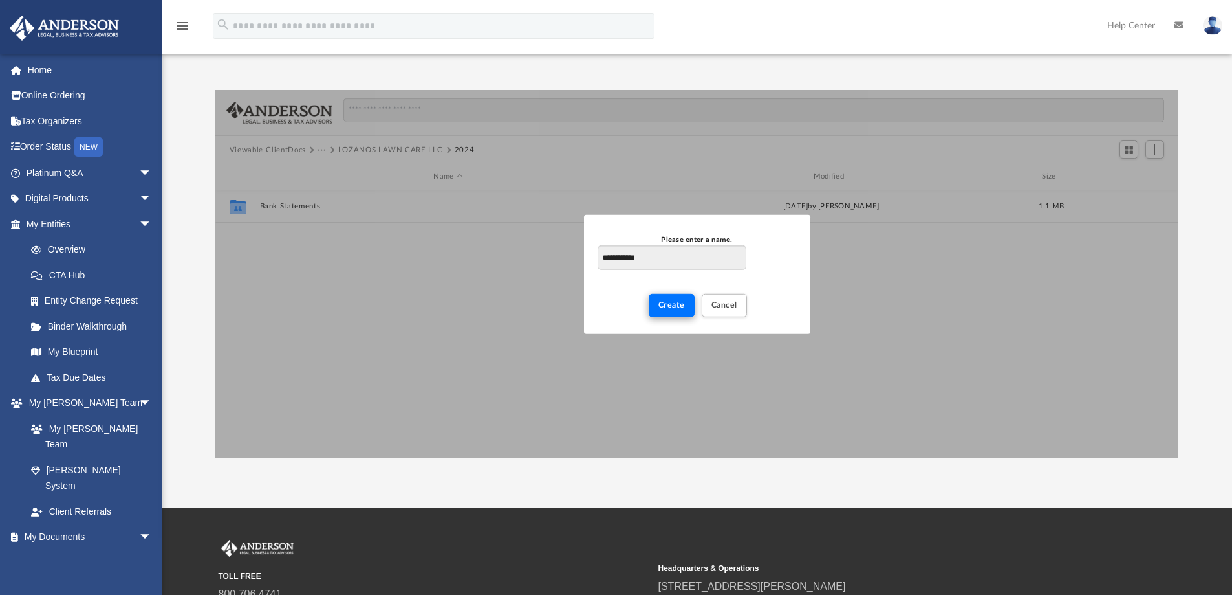
type input "**********"
click at [677, 307] on span "Create" at bounding box center [672, 305] width 27 height 8
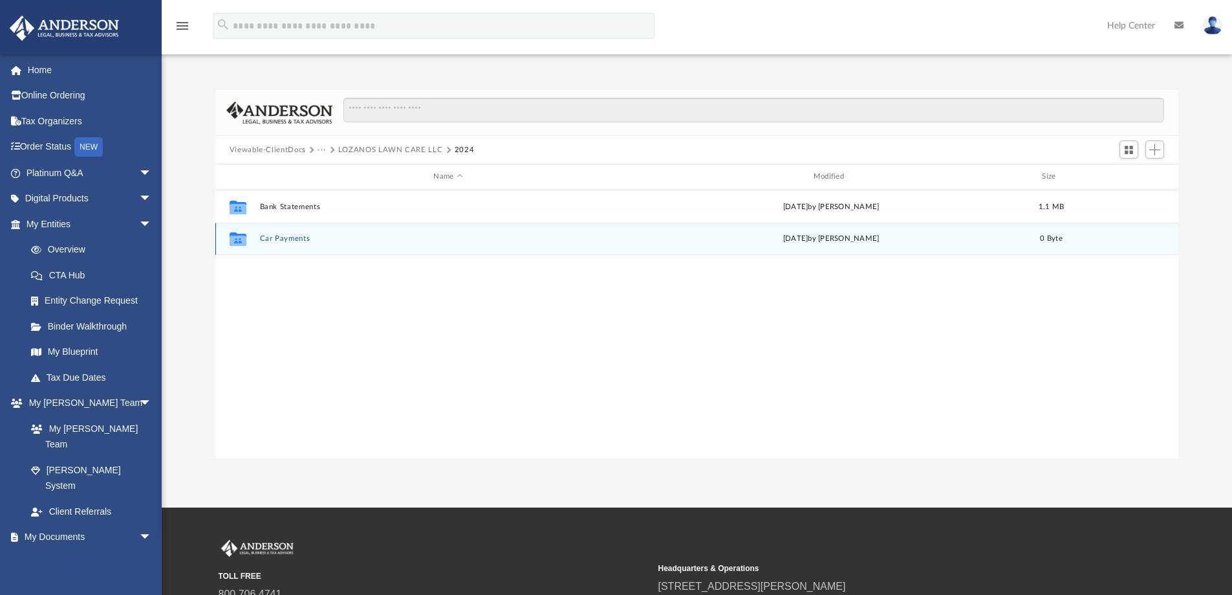
click at [289, 243] on div "Collaborated Folder Car Payments [DATE] by [PERSON_NAME] 0 Byte" at bounding box center [697, 239] width 964 height 32
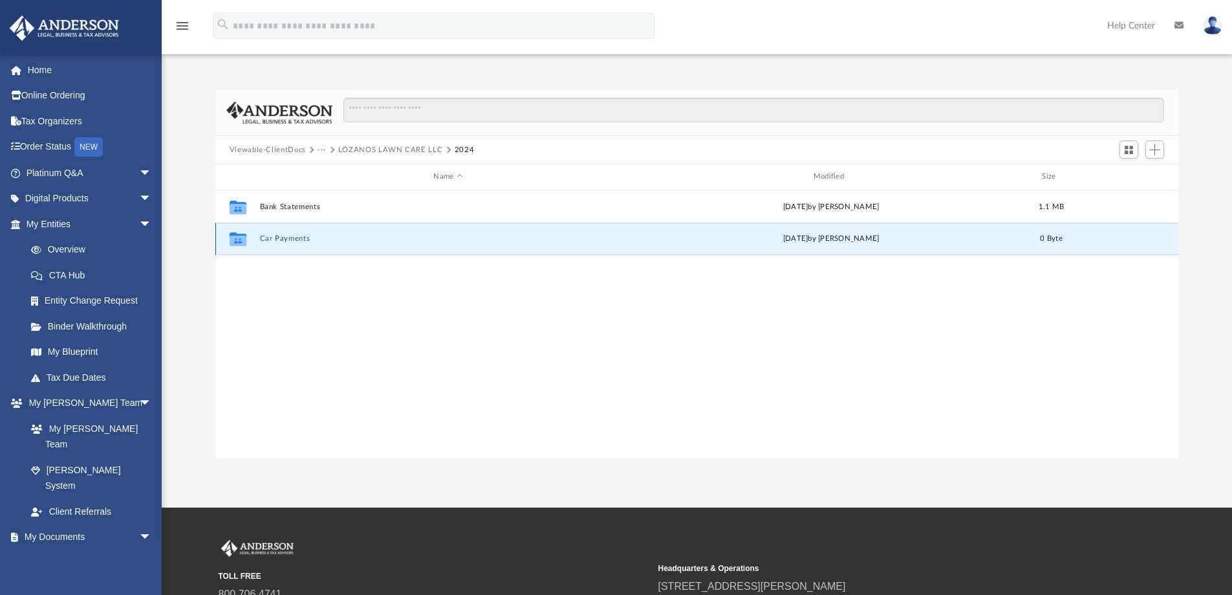
click at [289, 243] on div "Collaborated Folder Car Payments [DATE] by [PERSON_NAME] 0 Byte" at bounding box center [697, 239] width 964 height 32
click at [311, 235] on button "Car Payments" at bounding box center [447, 238] width 377 height 8
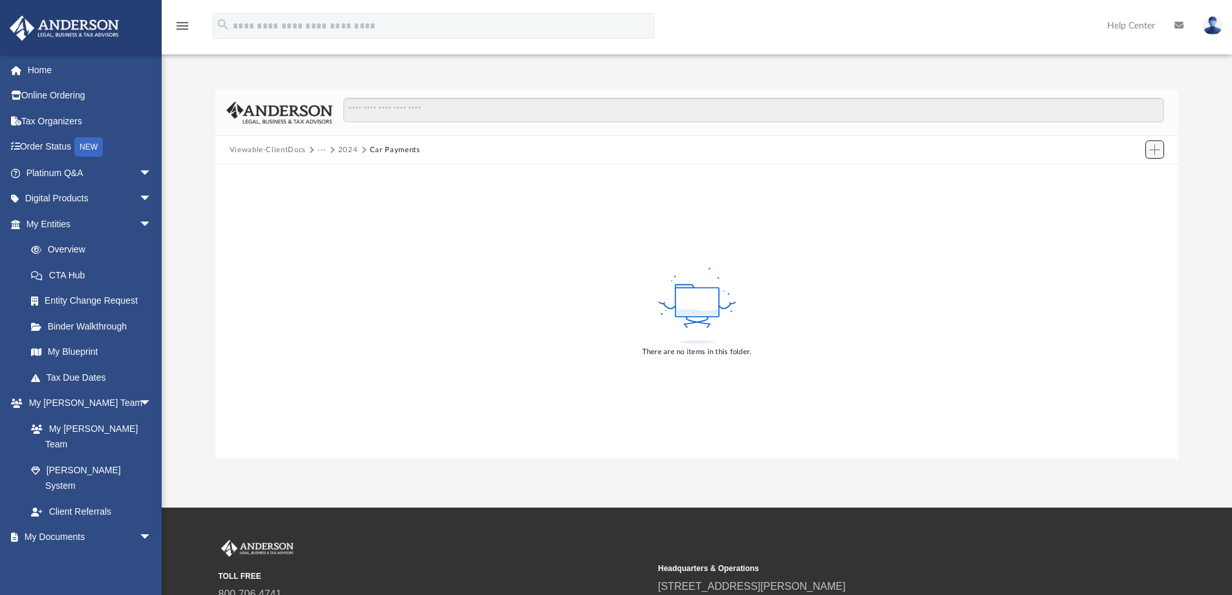
click at [1153, 147] on span "Add" at bounding box center [1155, 149] width 11 height 11
click at [1134, 175] on li "Upload" at bounding box center [1136, 176] width 41 height 14
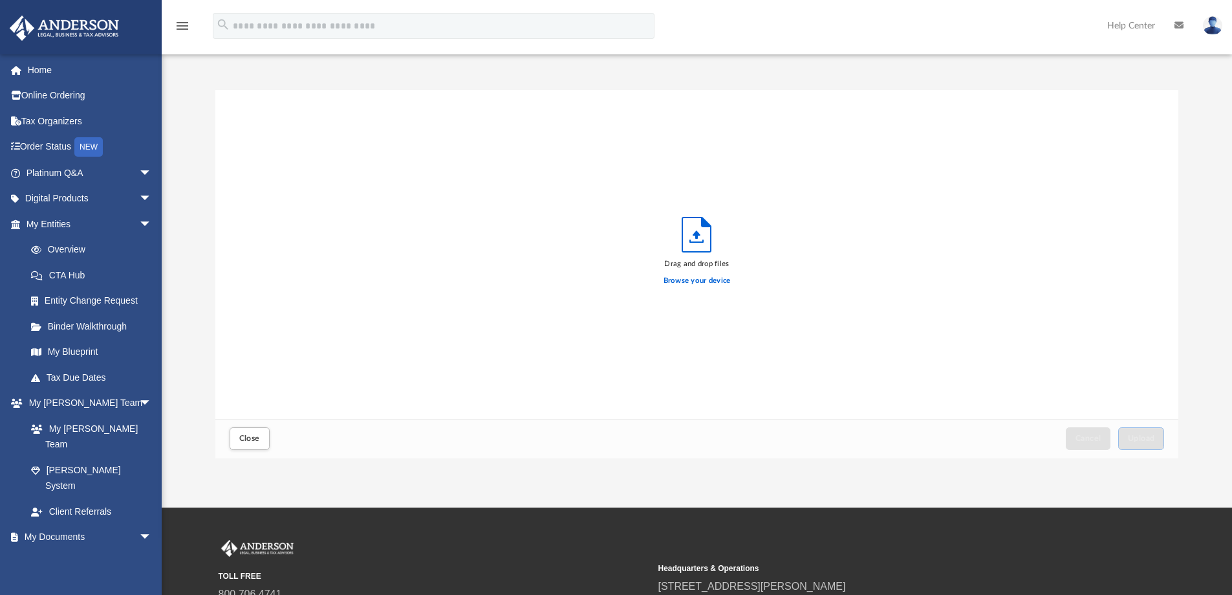
scroll to position [318, 954]
click at [675, 279] on label "Browse your device" at bounding box center [697, 281] width 67 height 12
click at [0, 0] on input "Browse your device" at bounding box center [0, 0] width 0 height 0
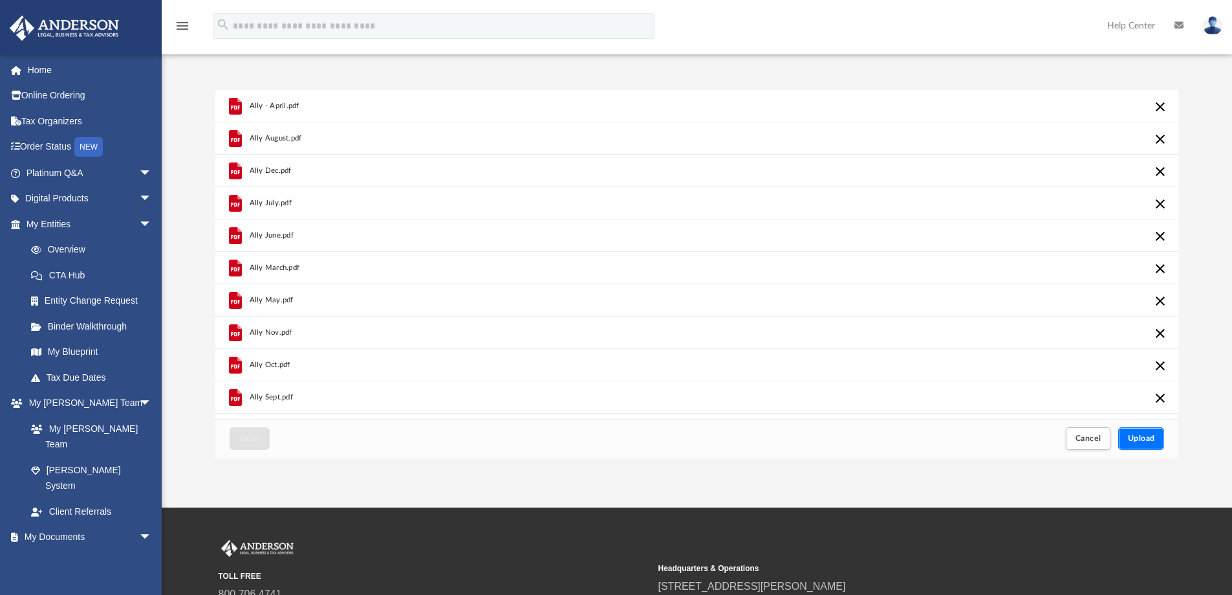
click at [1140, 435] on span "Upload" at bounding box center [1141, 438] width 27 height 8
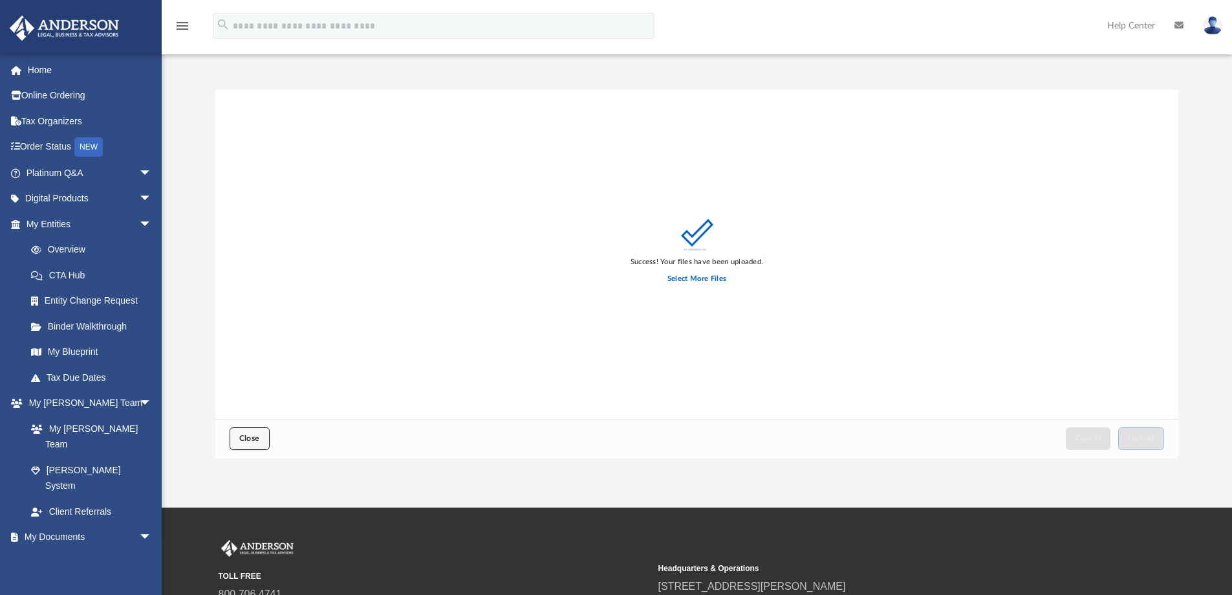
click at [248, 435] on span "Close" at bounding box center [249, 438] width 21 height 8
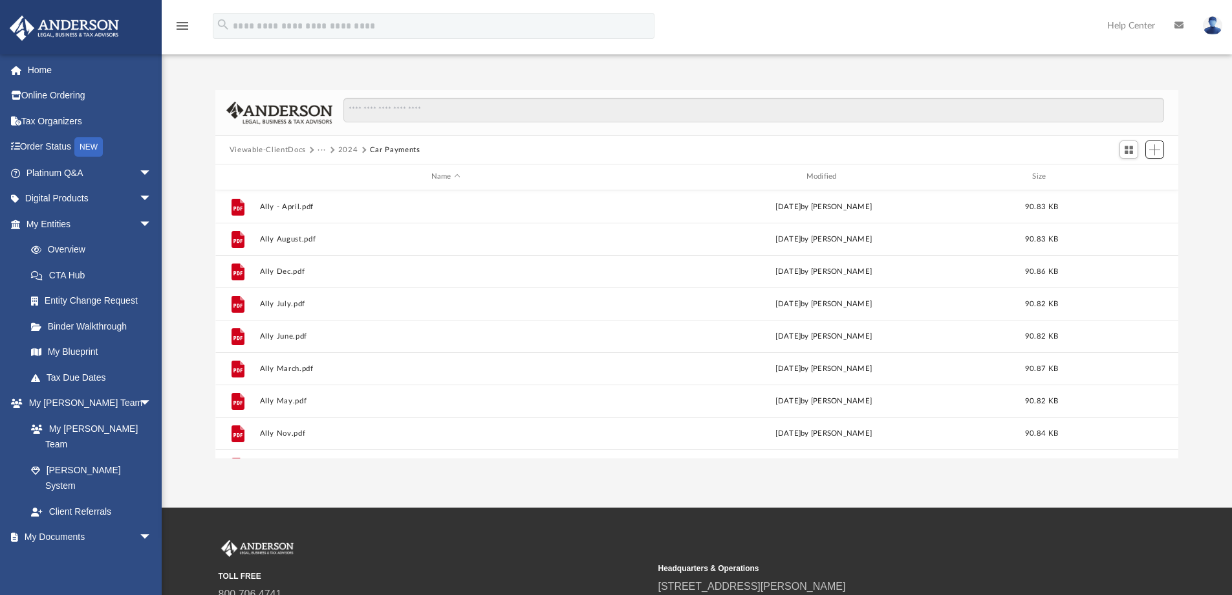
scroll to position [285, 954]
click at [349, 149] on button "2024" at bounding box center [348, 150] width 20 height 12
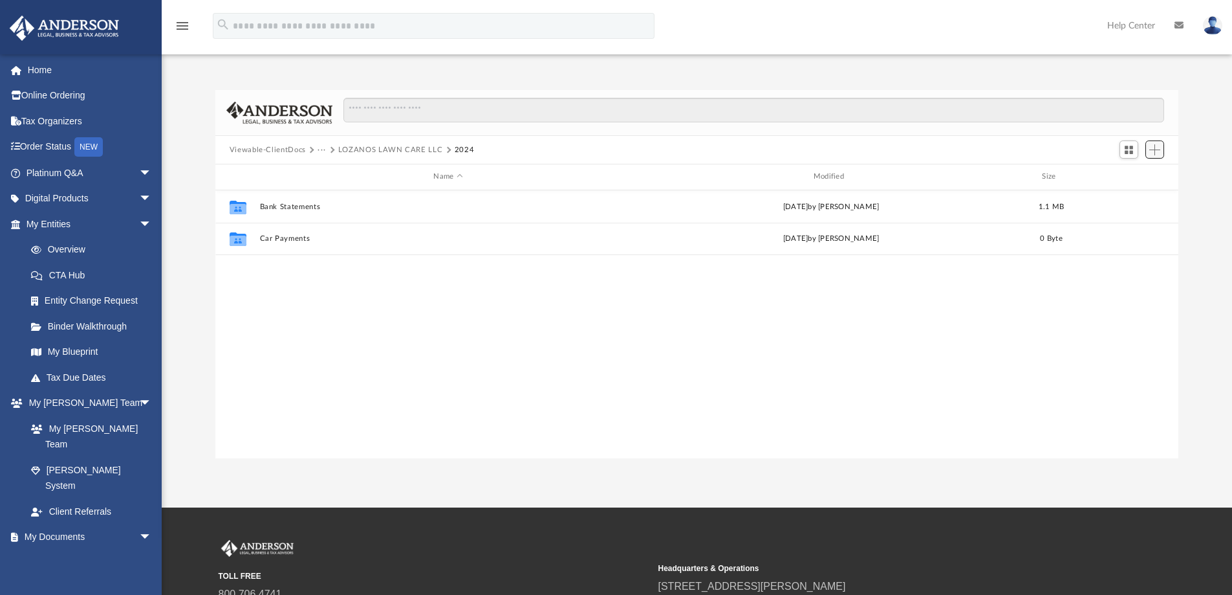
click at [1158, 146] on span "Add" at bounding box center [1155, 149] width 11 height 11
click at [1137, 198] on li "New Folder" at bounding box center [1136, 196] width 41 height 14
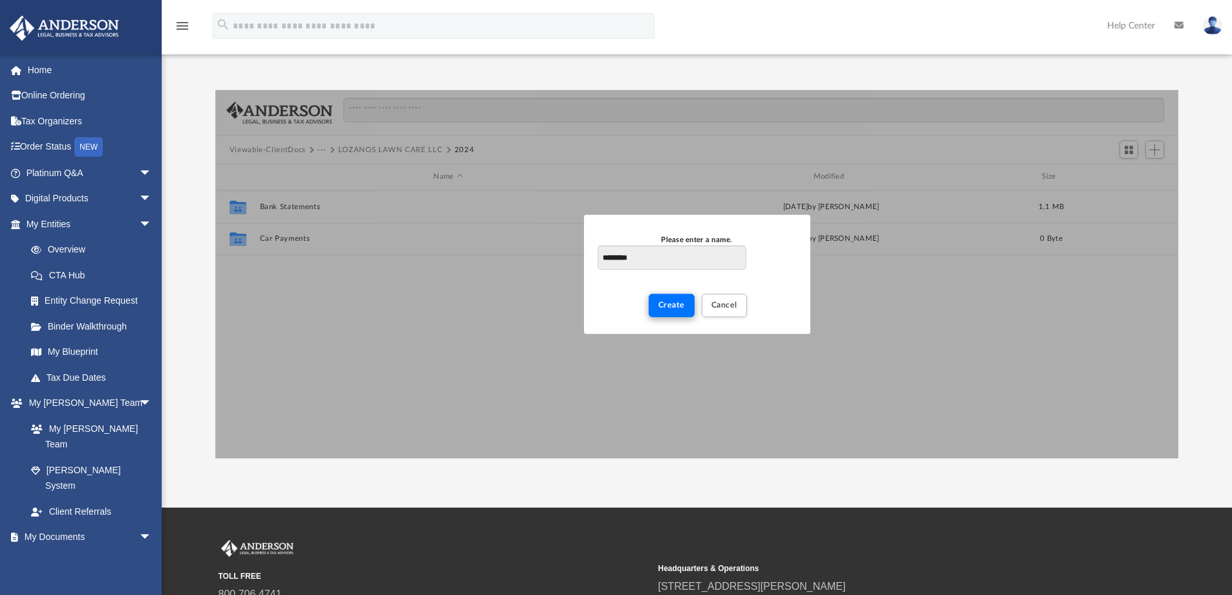
type input "*********"
click at [665, 308] on span "Create" at bounding box center [672, 305] width 27 height 8
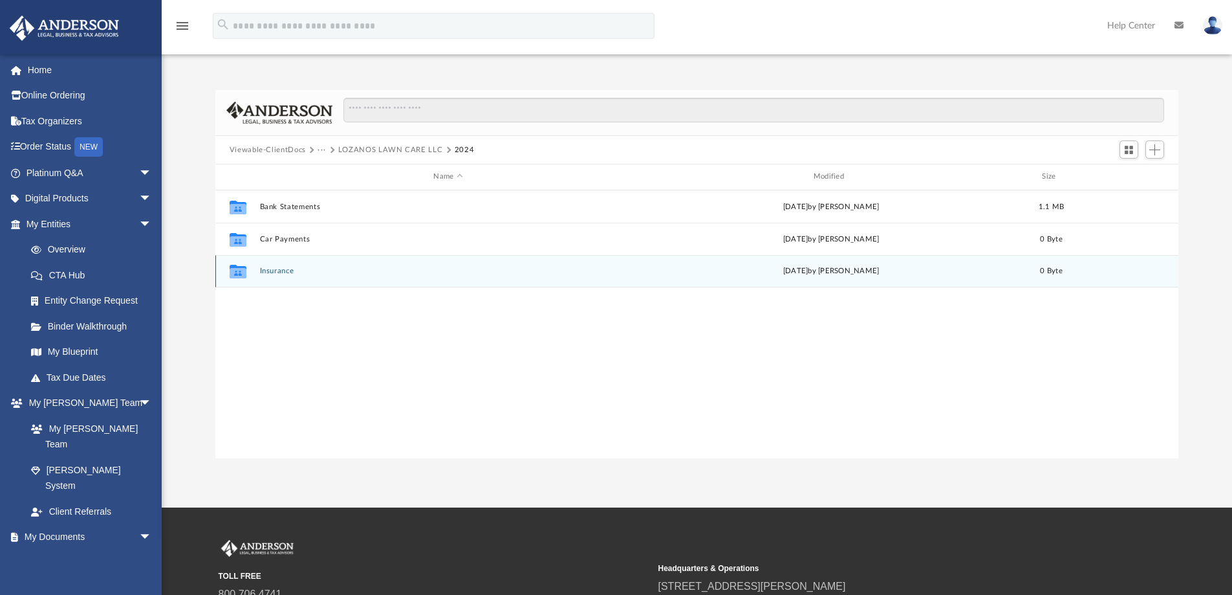
click at [278, 272] on button "Insurance" at bounding box center [447, 271] width 377 height 8
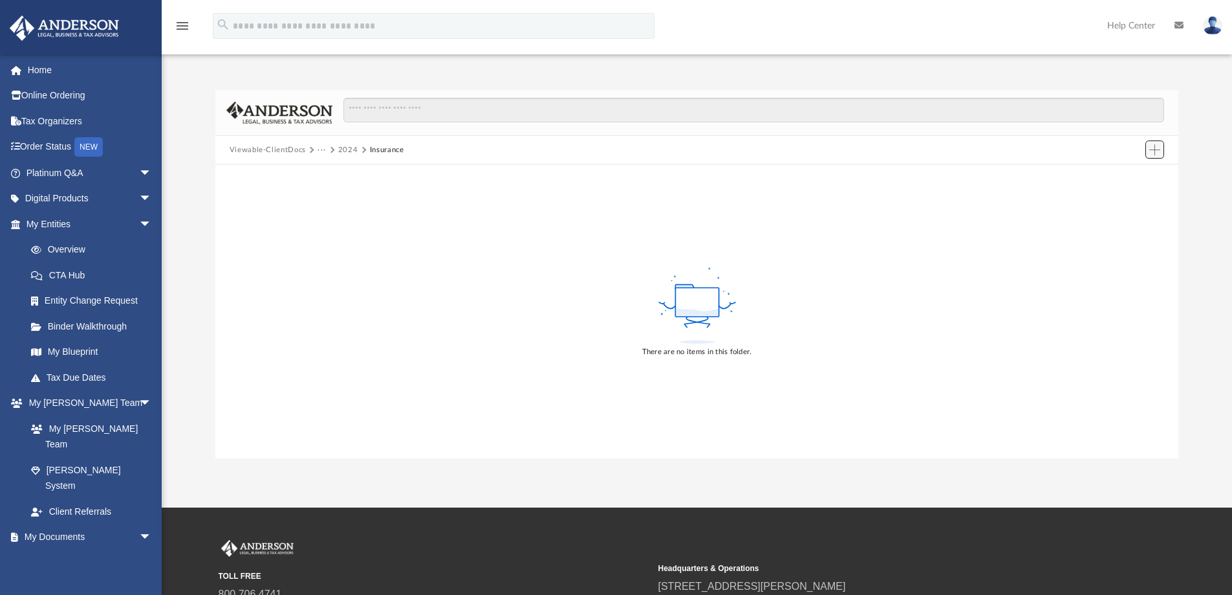
click at [1154, 153] on span "Add" at bounding box center [1155, 149] width 11 height 11
click at [1131, 175] on li "Upload" at bounding box center [1136, 176] width 41 height 14
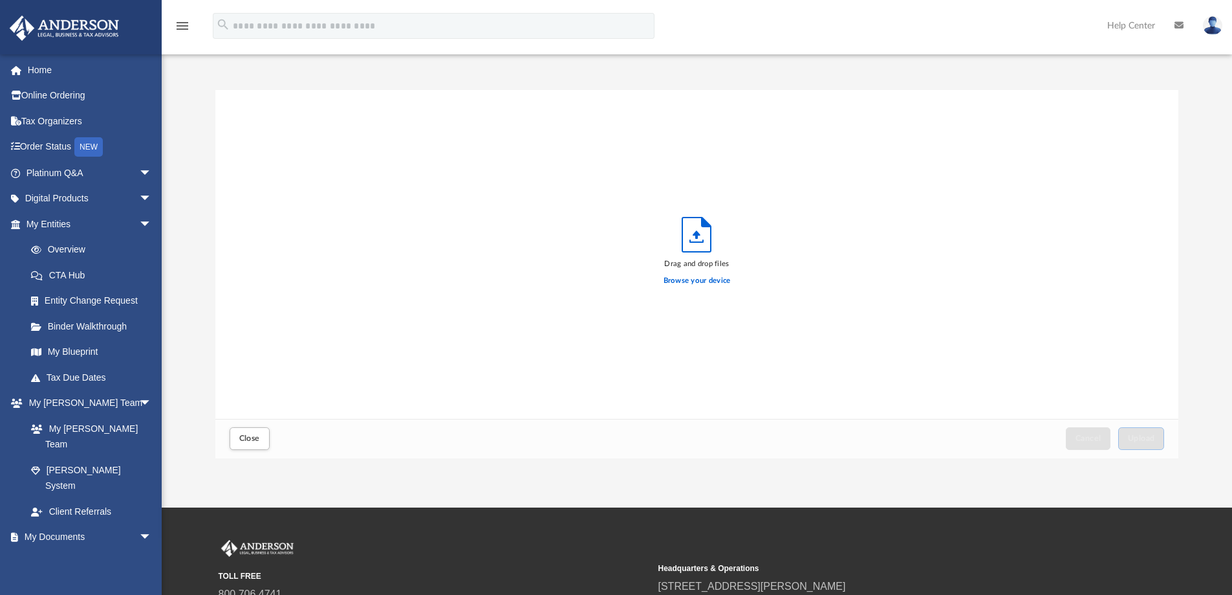
scroll to position [318, 954]
click at [688, 279] on label "Browse your device" at bounding box center [697, 281] width 67 height 12
click at [0, 0] on input "Browse your device" at bounding box center [0, 0] width 0 height 0
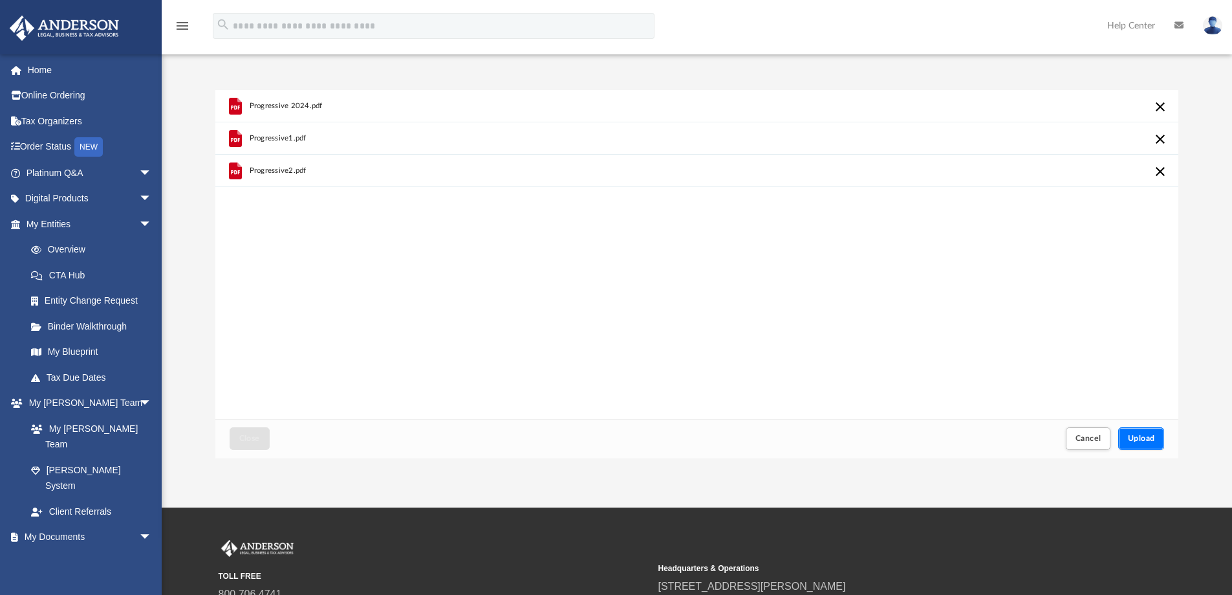
click at [1151, 444] on button "Upload" at bounding box center [1142, 438] width 47 height 23
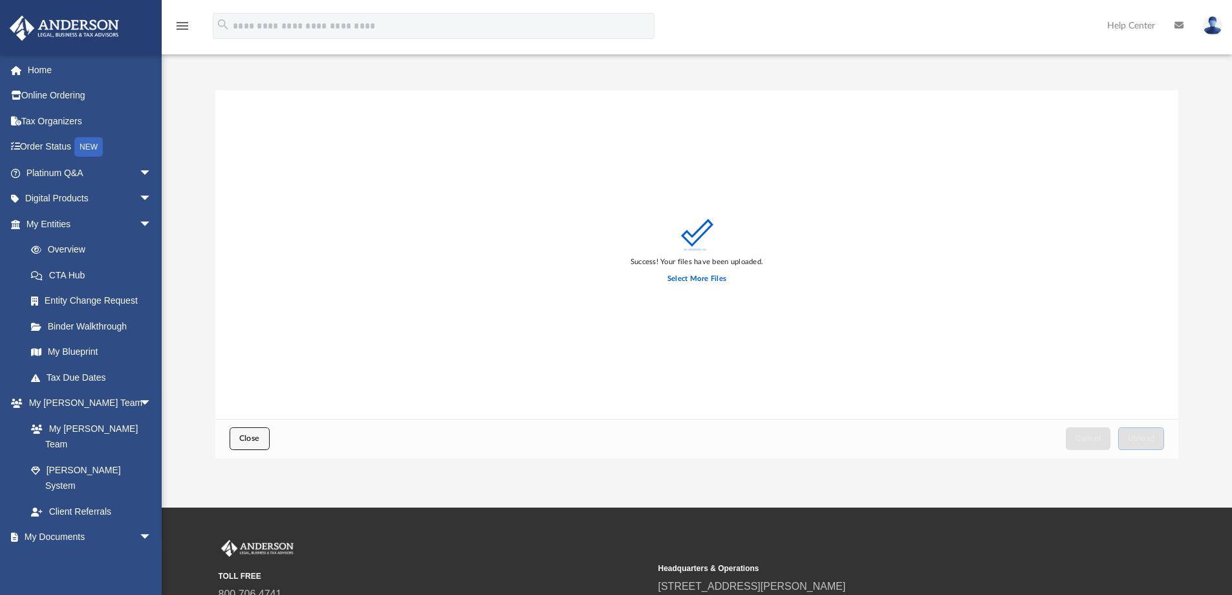
click at [245, 436] on span "Close" at bounding box center [249, 438] width 21 height 8
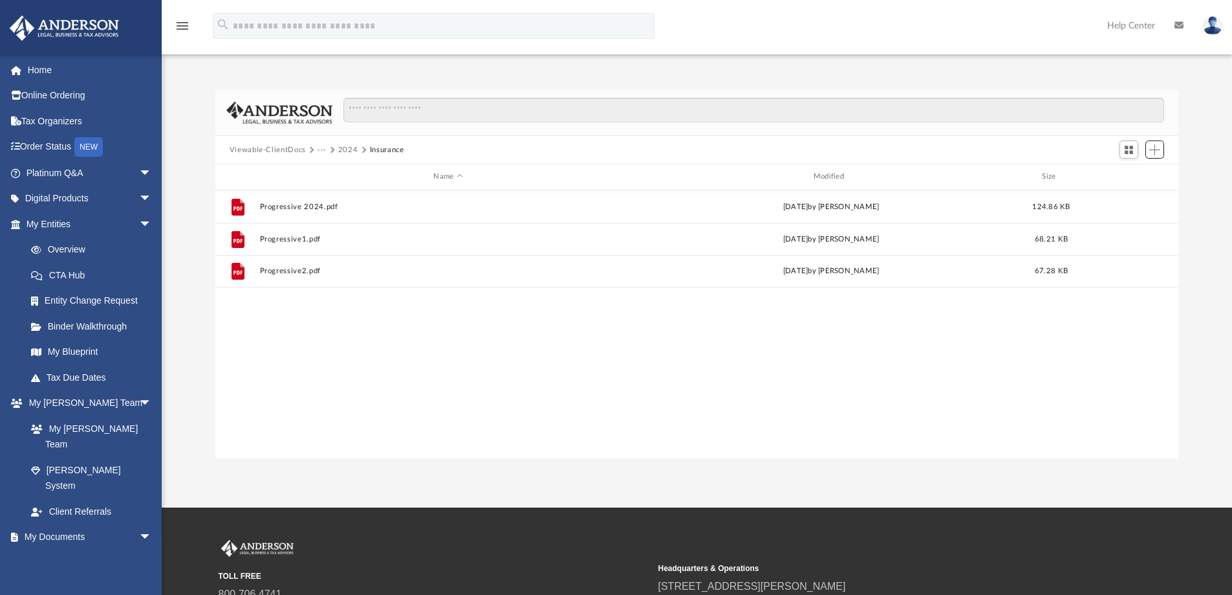
scroll to position [285, 954]
click at [349, 149] on button "2024" at bounding box center [348, 150] width 20 height 12
click at [1153, 146] on span "Add" at bounding box center [1155, 149] width 11 height 11
click at [1124, 199] on li "New Folder" at bounding box center [1136, 196] width 41 height 14
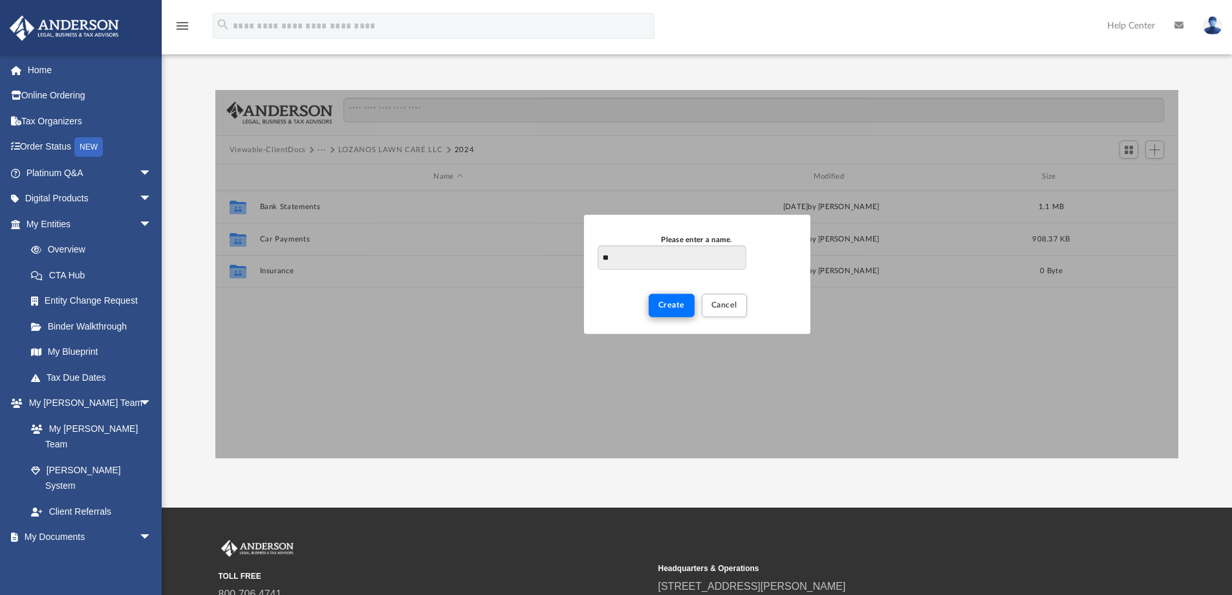
type input "**"
click at [674, 308] on span "Create" at bounding box center [672, 305] width 27 height 8
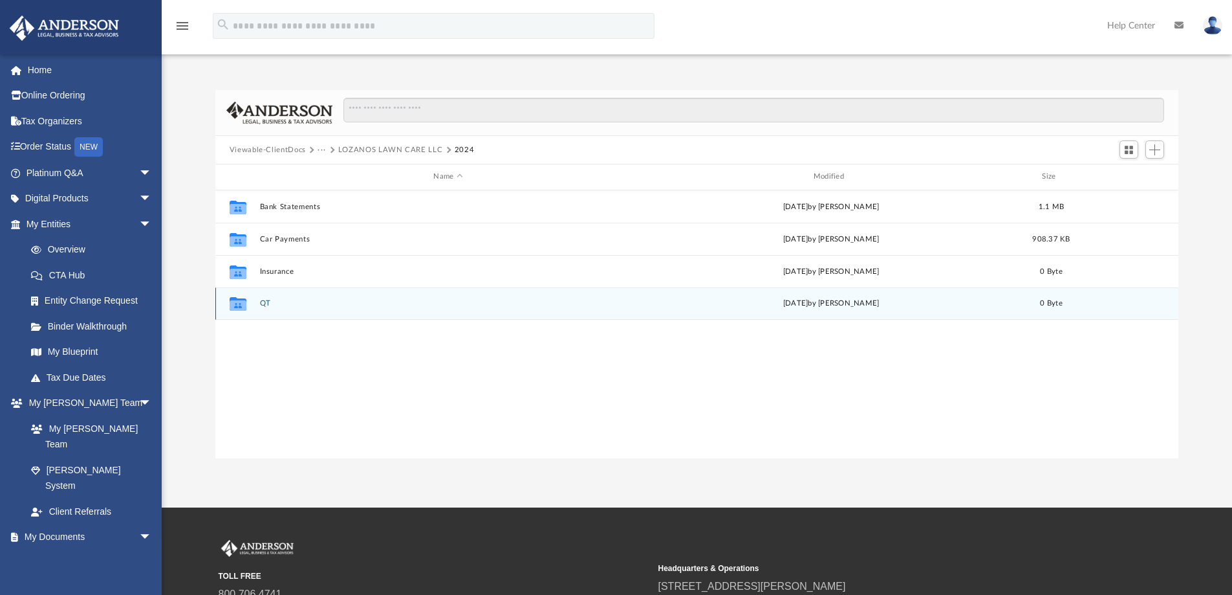
click at [267, 301] on button "QT" at bounding box center [447, 303] width 377 height 8
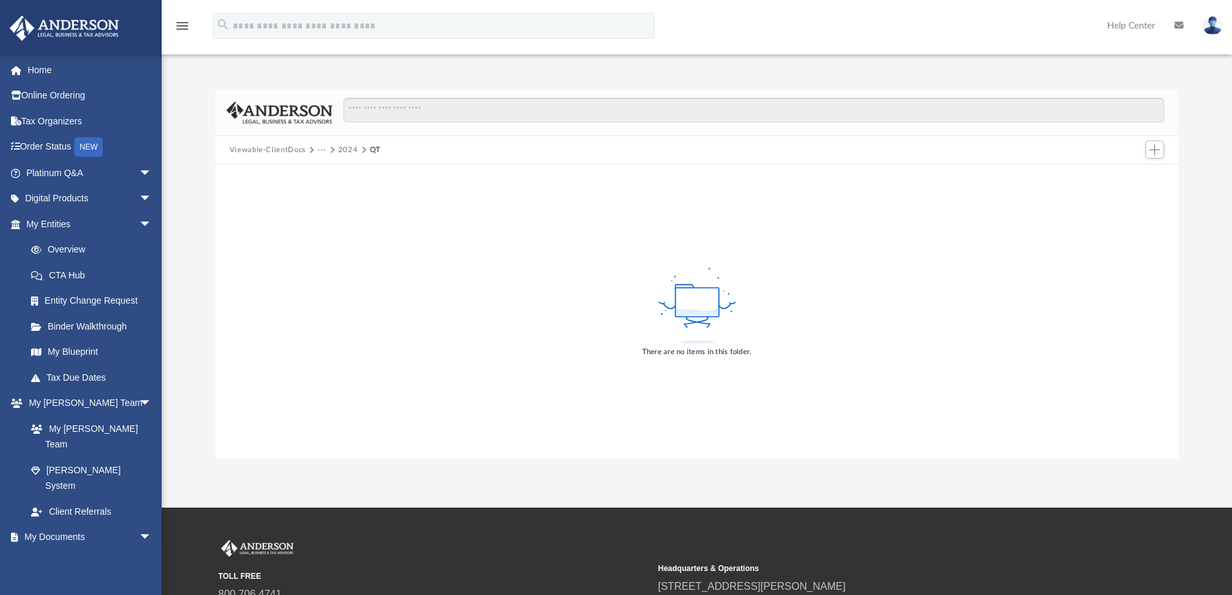
click at [267, 301] on div "There are no items in this folder." at bounding box center [697, 311] width 964 height 294
click at [1154, 148] on span "Add" at bounding box center [1155, 149] width 11 height 11
click at [1123, 177] on li "Upload" at bounding box center [1136, 176] width 41 height 14
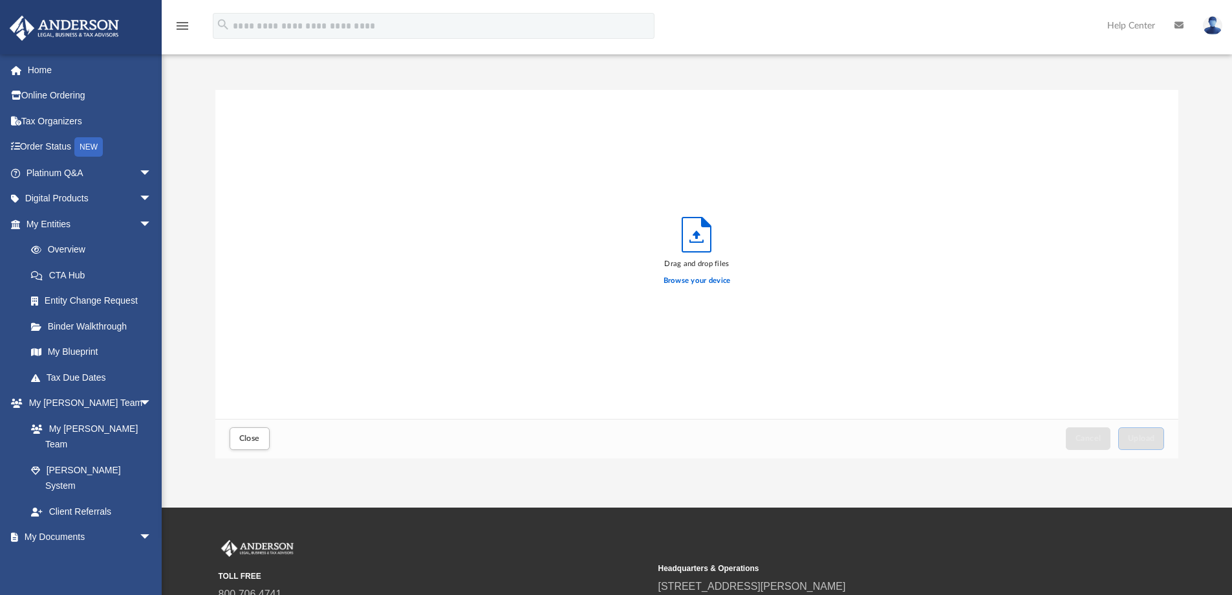
scroll to position [318, 954]
click at [705, 281] on label "Browse your device" at bounding box center [697, 281] width 67 height 12
click at [0, 0] on input "Browse your device" at bounding box center [0, 0] width 0 height 0
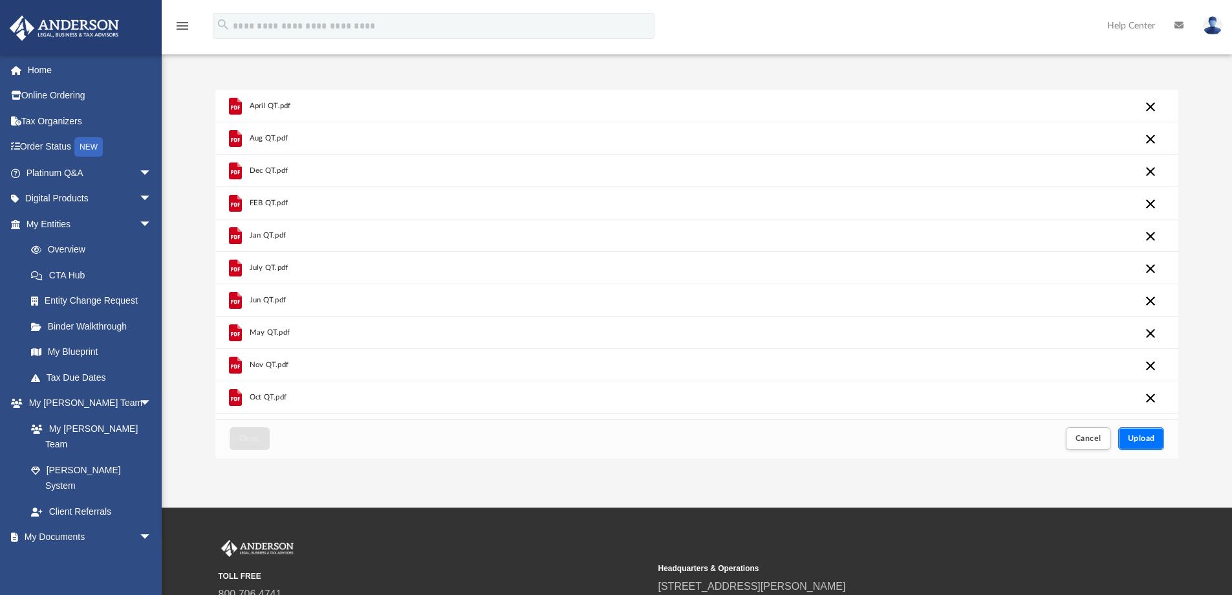
click at [1146, 434] on span "Upload" at bounding box center [1141, 438] width 27 height 8
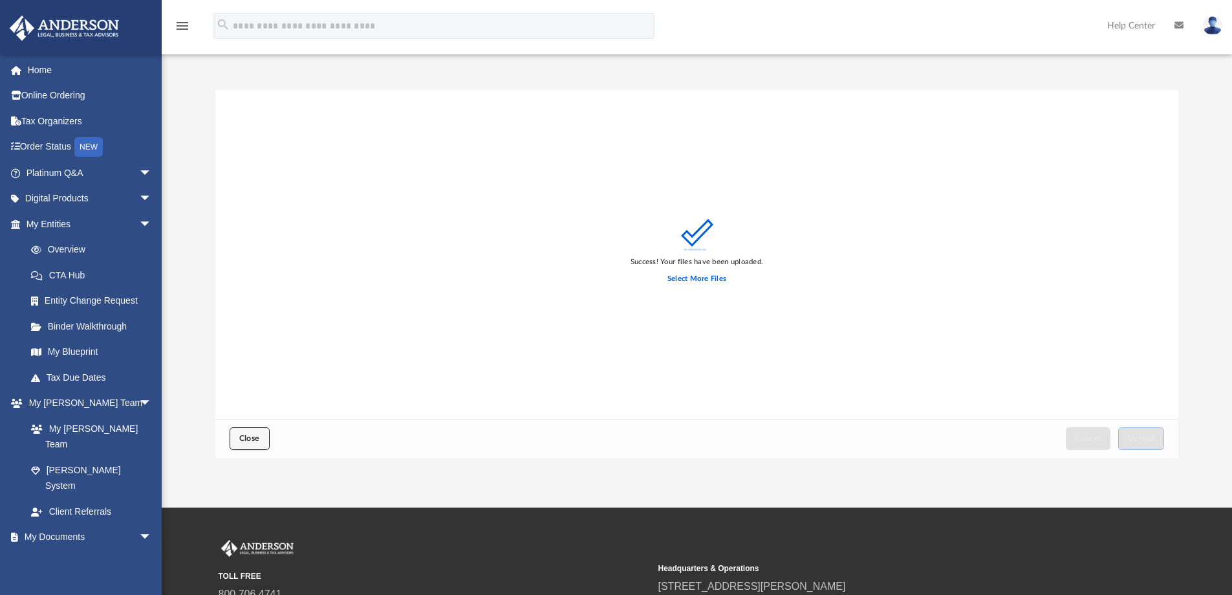
click at [256, 439] on span "Close" at bounding box center [249, 438] width 21 height 8
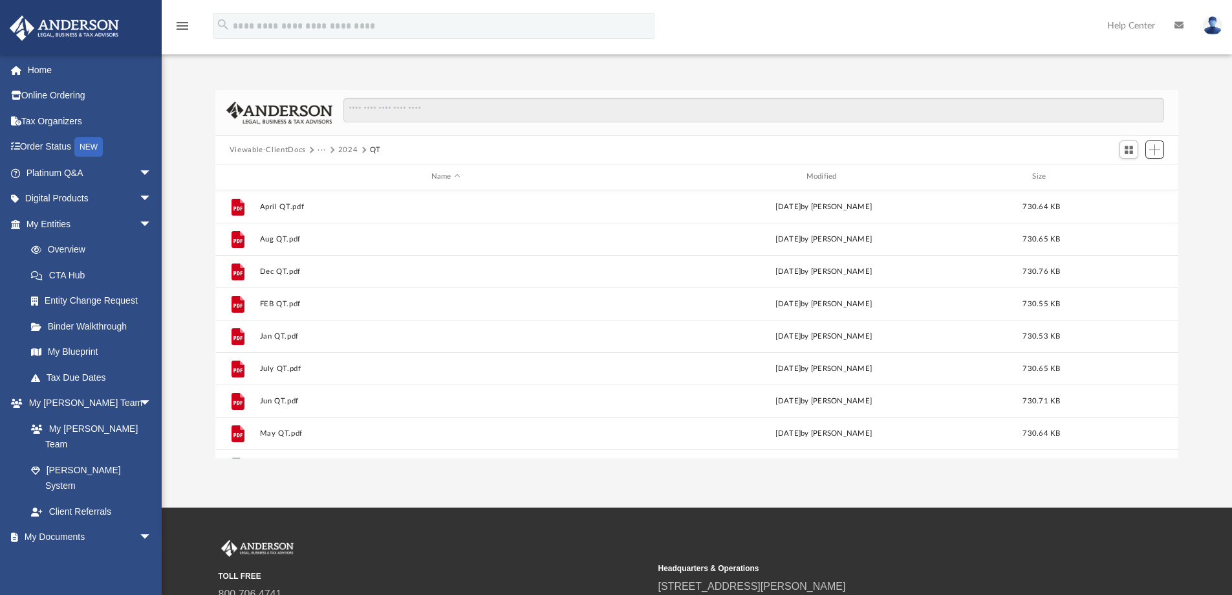
scroll to position [285, 954]
click at [348, 151] on button "2024" at bounding box center [348, 150] width 20 height 12
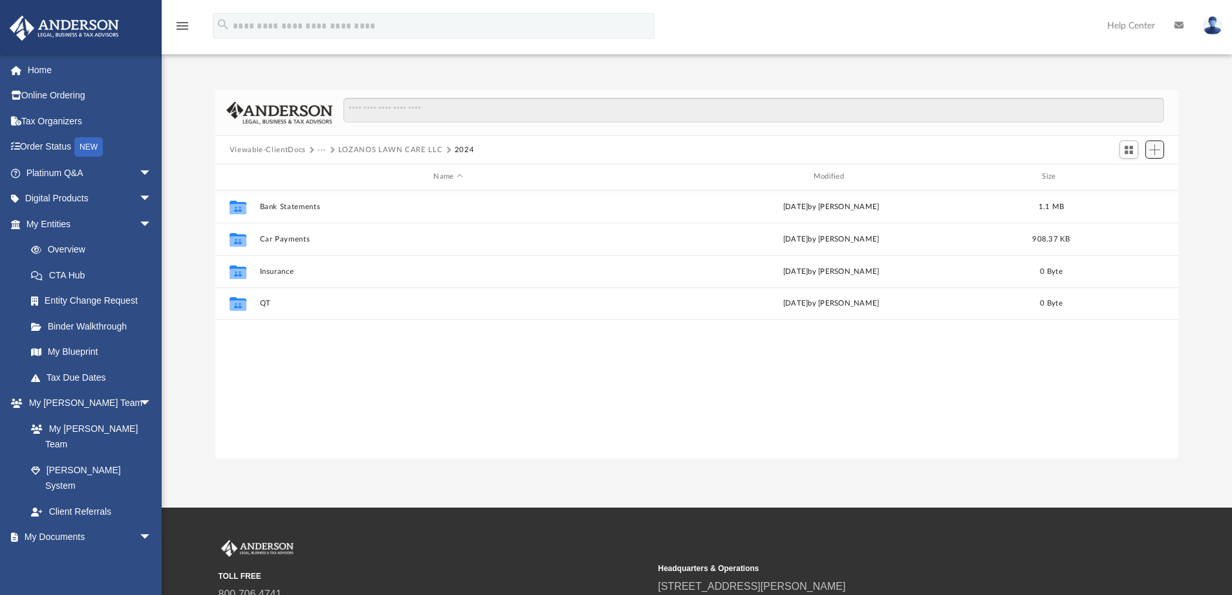
click at [1154, 153] on span "Add" at bounding box center [1155, 149] width 11 height 11
click at [1126, 197] on li "New Folder" at bounding box center [1136, 196] width 41 height 14
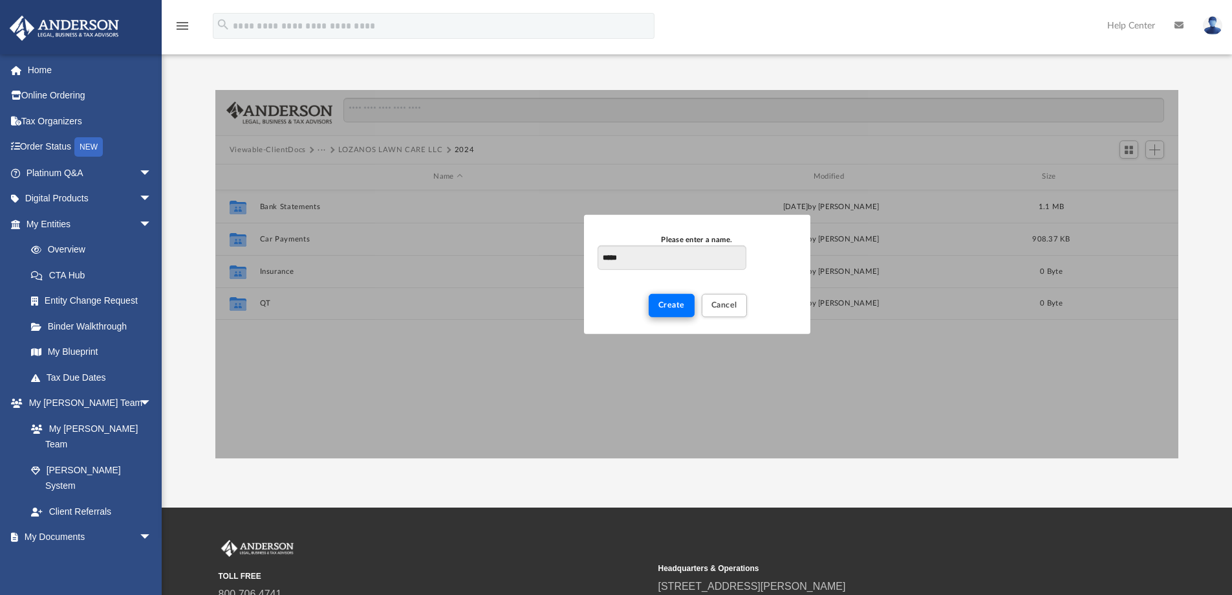
type input "*****"
click at [668, 301] on span "Create" at bounding box center [672, 305] width 27 height 8
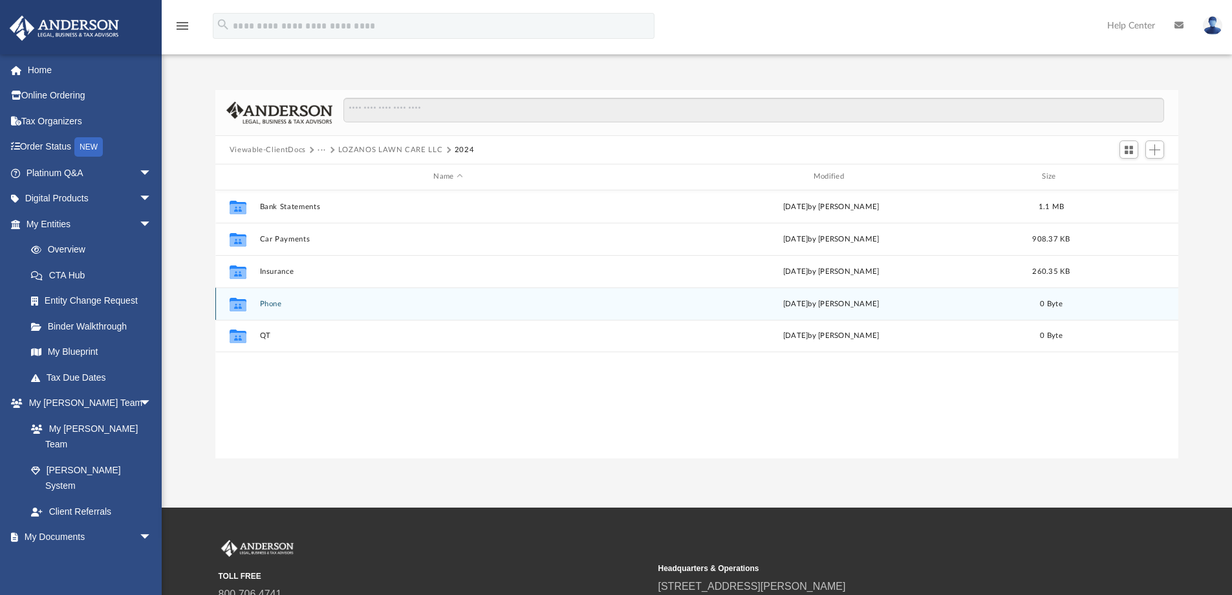
click at [270, 302] on button "Phone" at bounding box center [447, 304] width 377 height 8
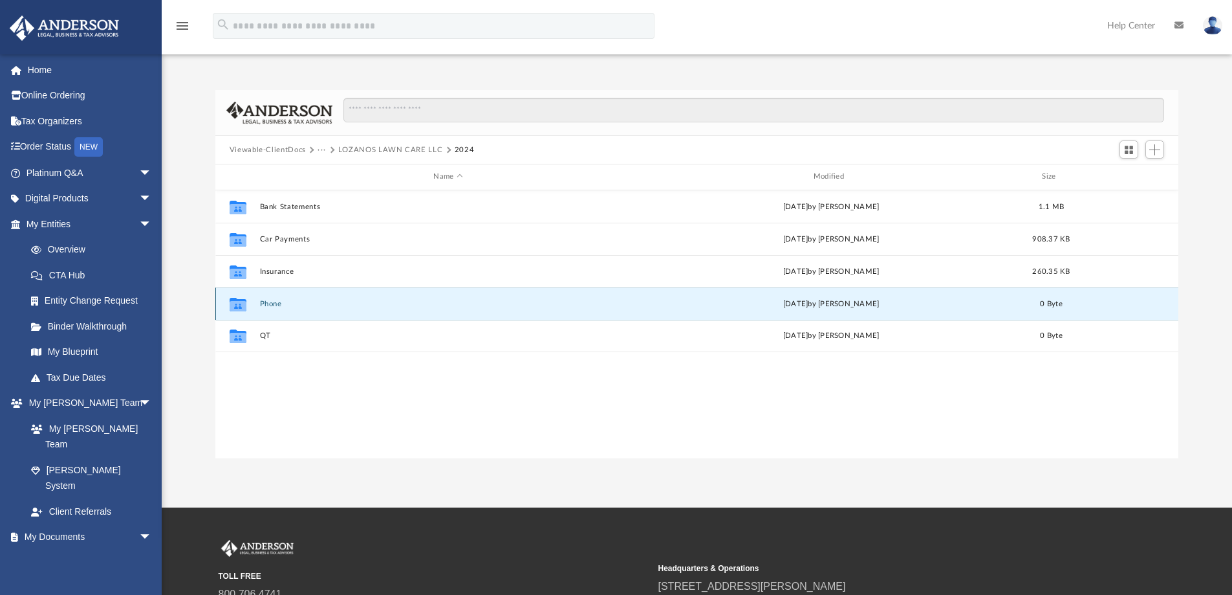
click at [270, 302] on button "Phone" at bounding box center [447, 304] width 377 height 8
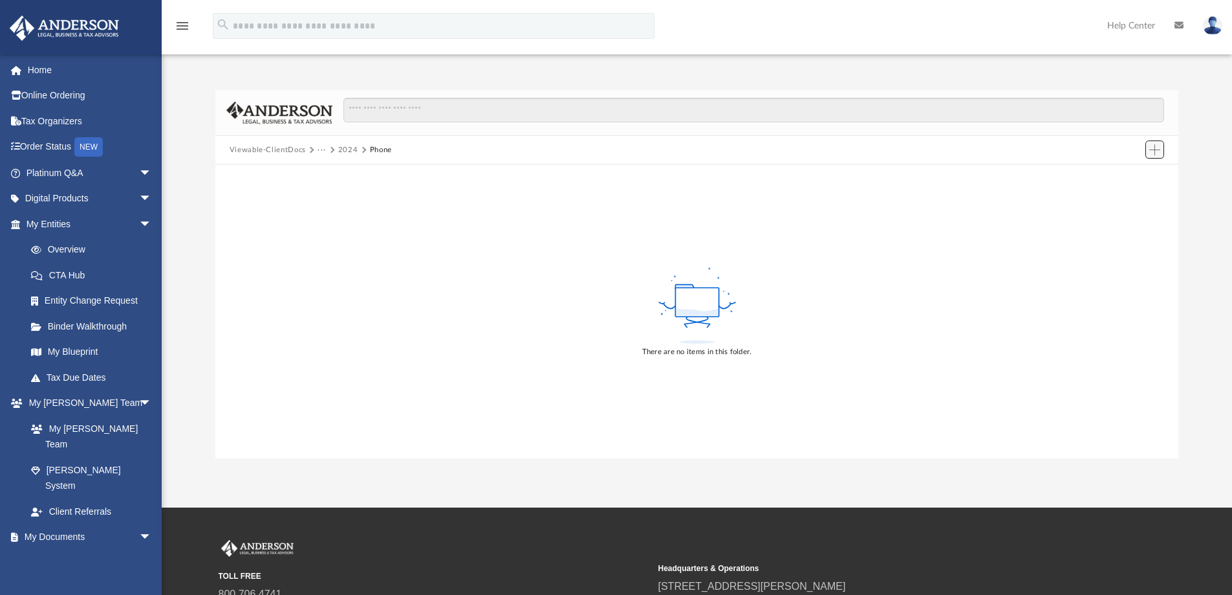
click at [1152, 147] on span "Add" at bounding box center [1155, 149] width 11 height 11
click at [1121, 172] on li "Upload" at bounding box center [1136, 176] width 41 height 14
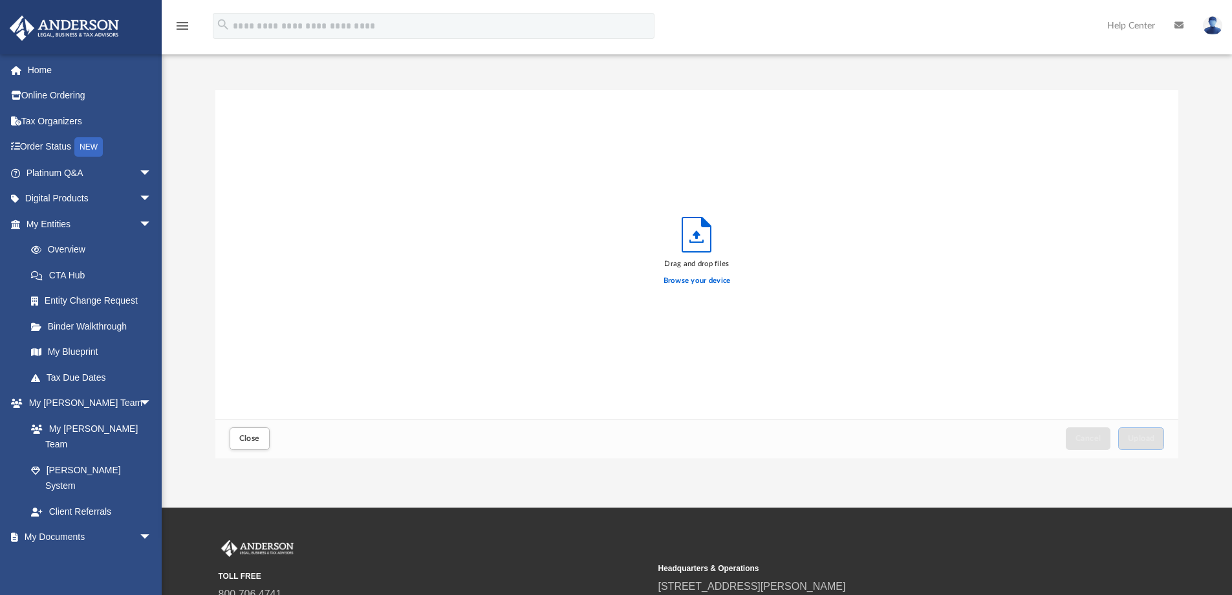
scroll to position [318, 954]
click at [710, 282] on label "Browse your device" at bounding box center [697, 281] width 67 height 12
click at [0, 0] on input "Browse your device" at bounding box center [0, 0] width 0 height 0
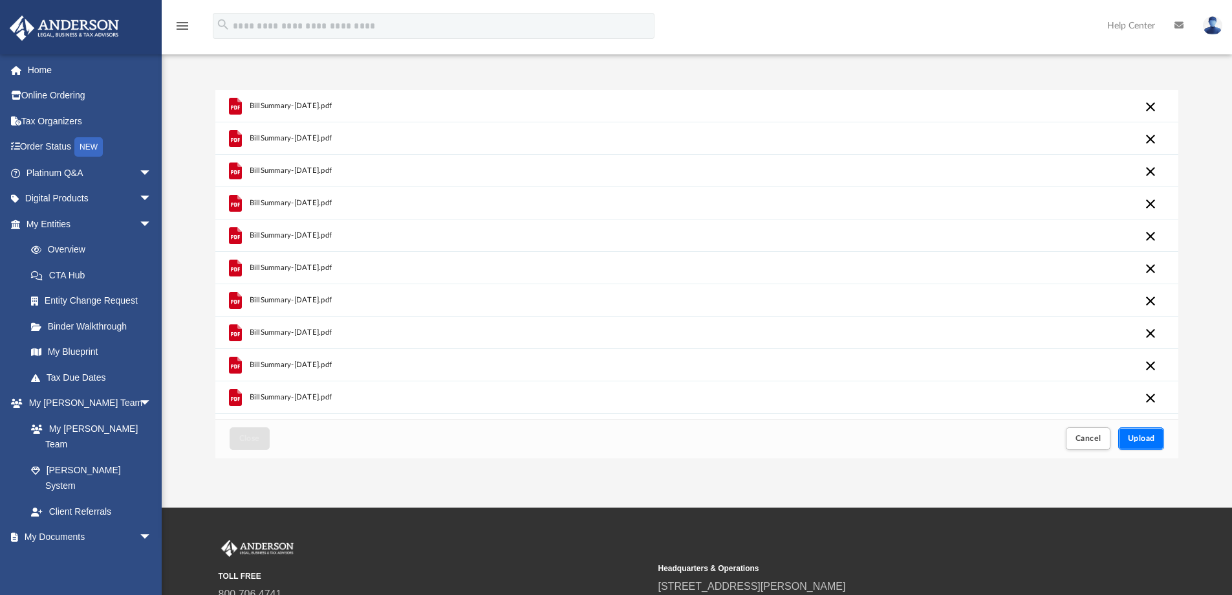
click at [1145, 438] on span "Upload" at bounding box center [1141, 438] width 27 height 8
